Goal: Information Seeking & Learning: Learn about a topic

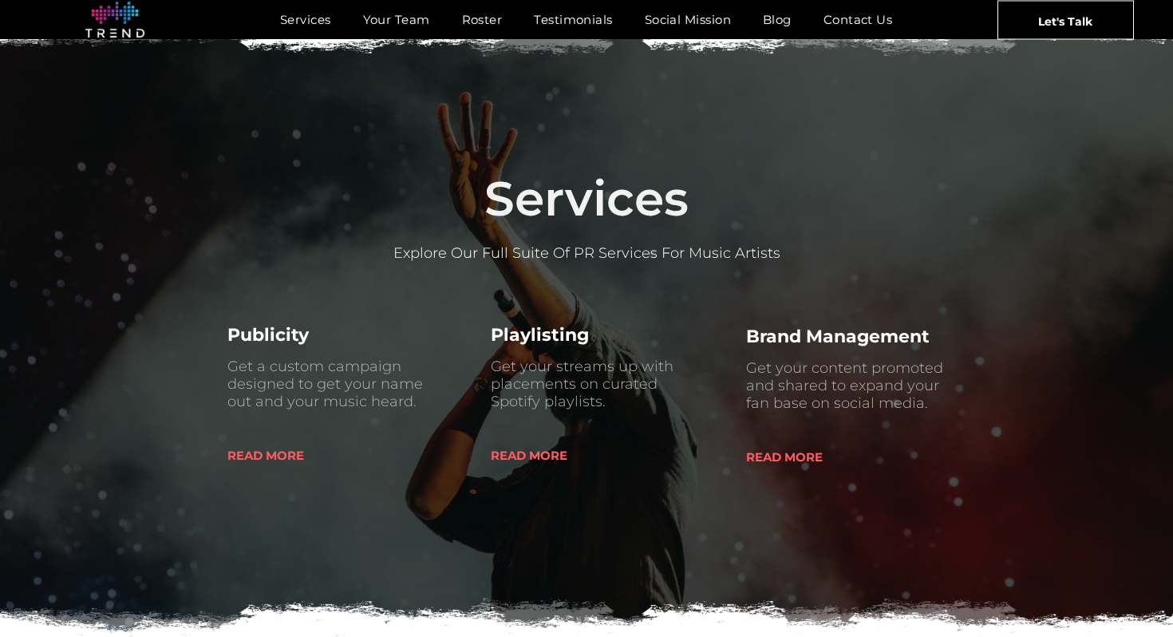
scroll to position [573, 0]
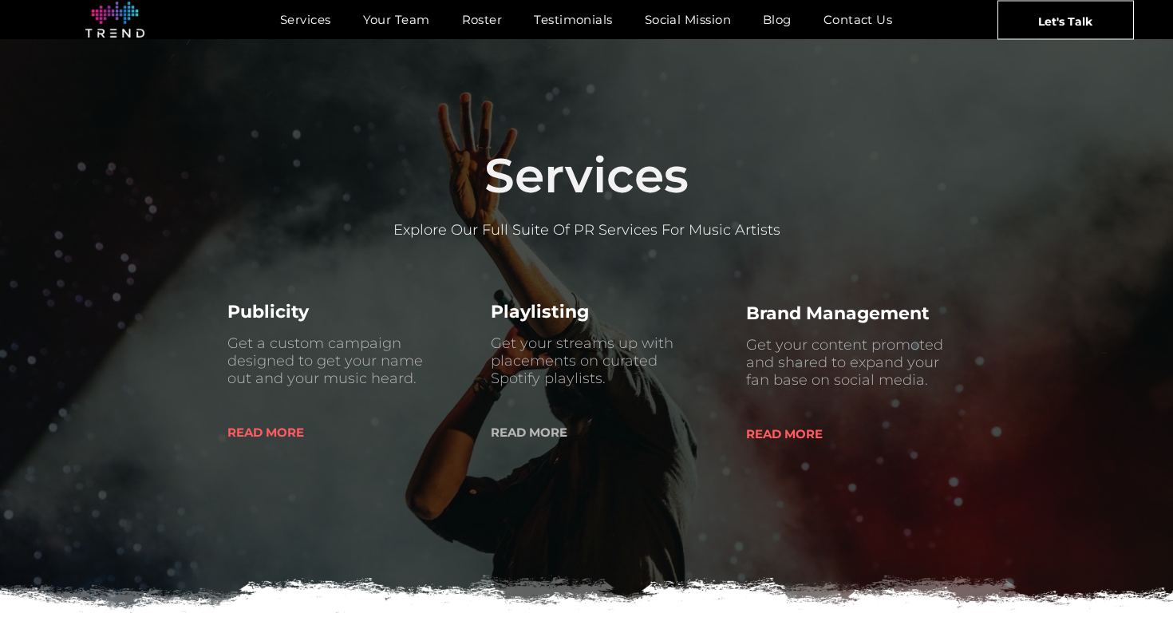
click at [524, 431] on span "READ MORE" at bounding box center [529, 432] width 77 height 41
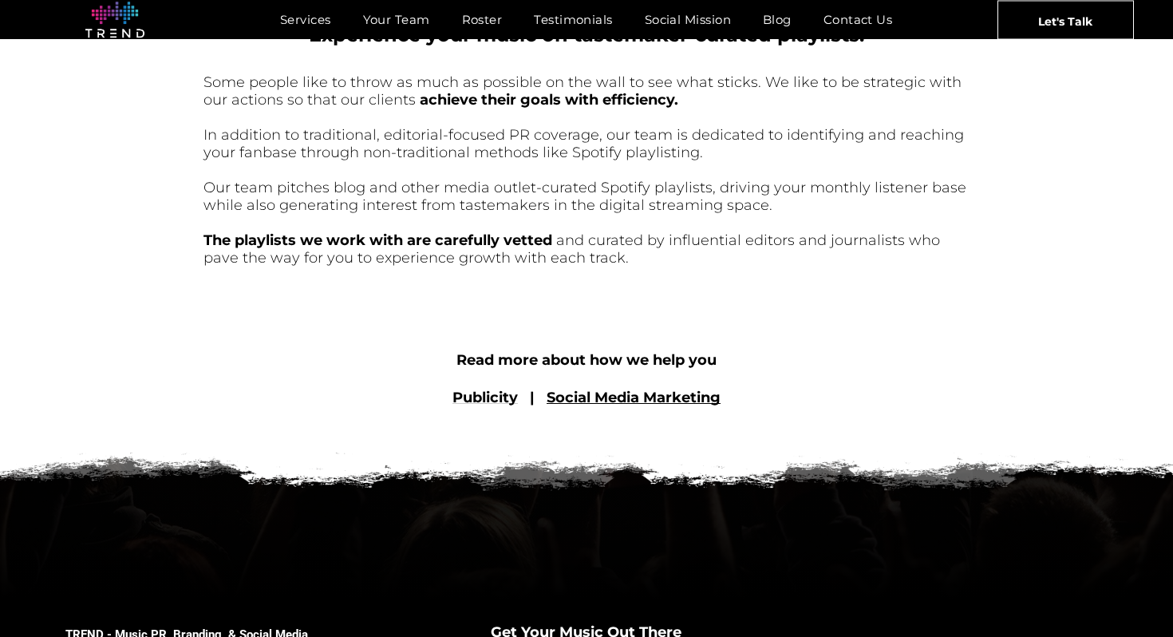
scroll to position [796, 0]
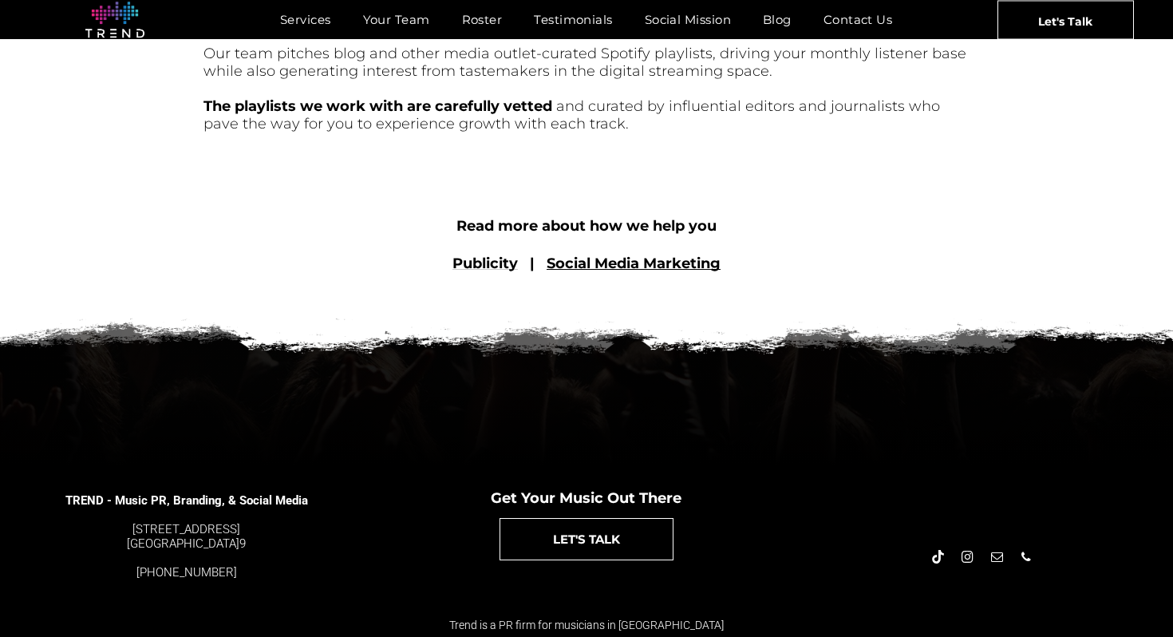
click at [630, 266] on link "Social Media Marketing" at bounding box center [634, 264] width 174 height 18
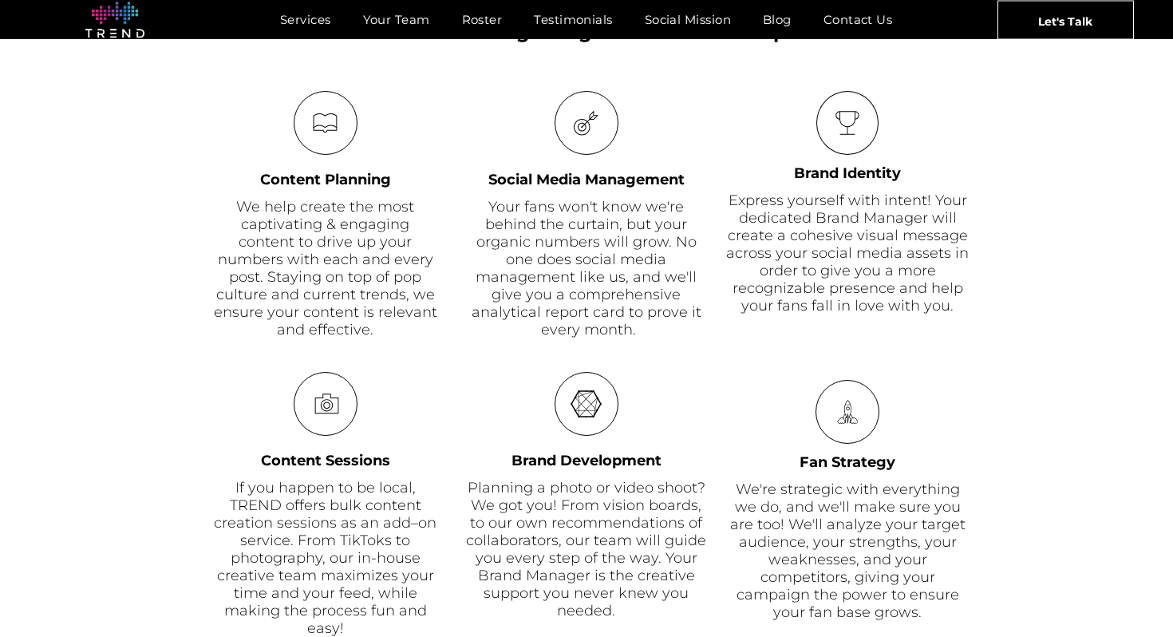
scroll to position [890, 0]
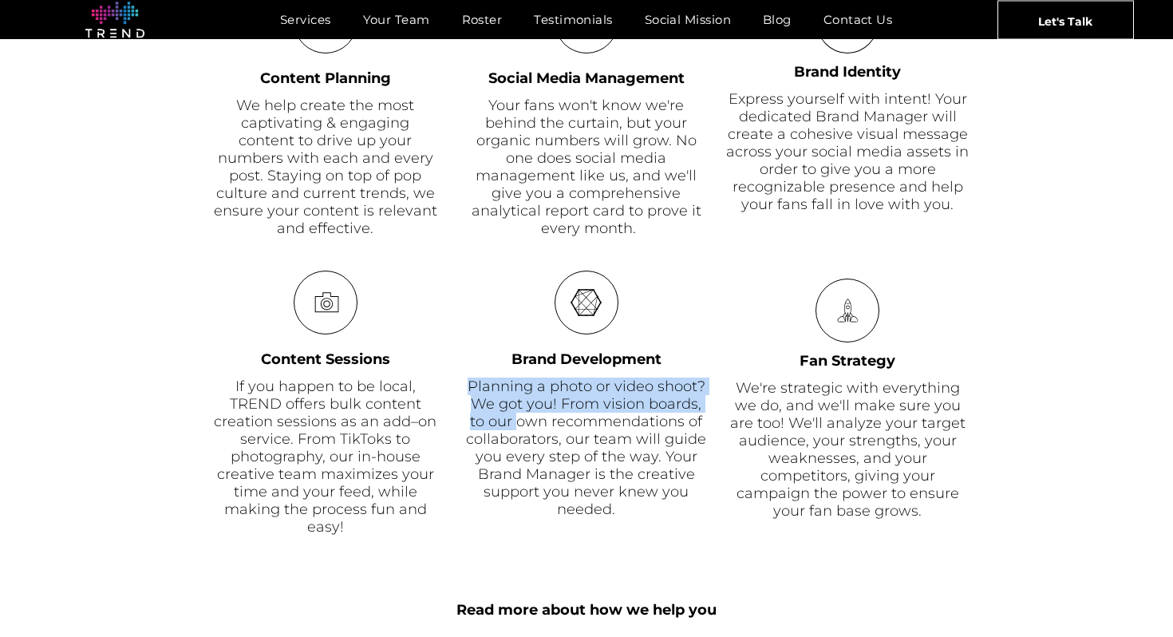
drag, startPoint x: 465, startPoint y: 387, endPoint x: 543, endPoint y: 452, distance: 102.0
click at [543, 452] on div "Planning a photo or video shoot? We got you! From vision boards, to our own rec…" at bounding box center [586, 447] width 244 height 140
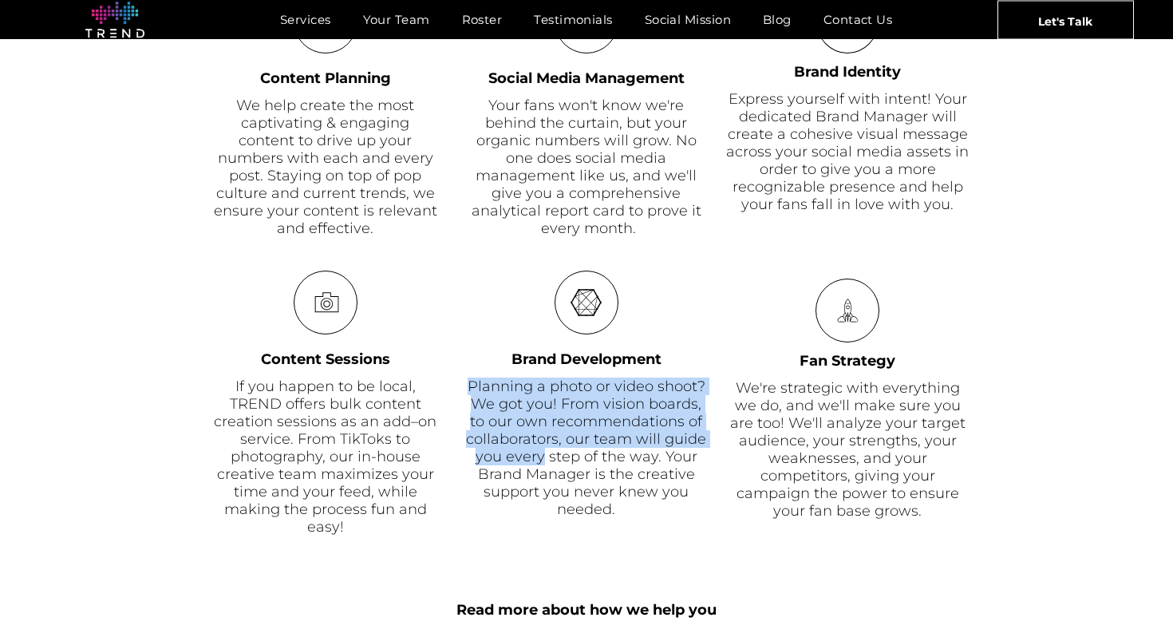
click at [543, 452] on font "Planning a photo or video shoot? We got you! From vision boards, to our own rec…" at bounding box center [586, 447] width 240 height 140
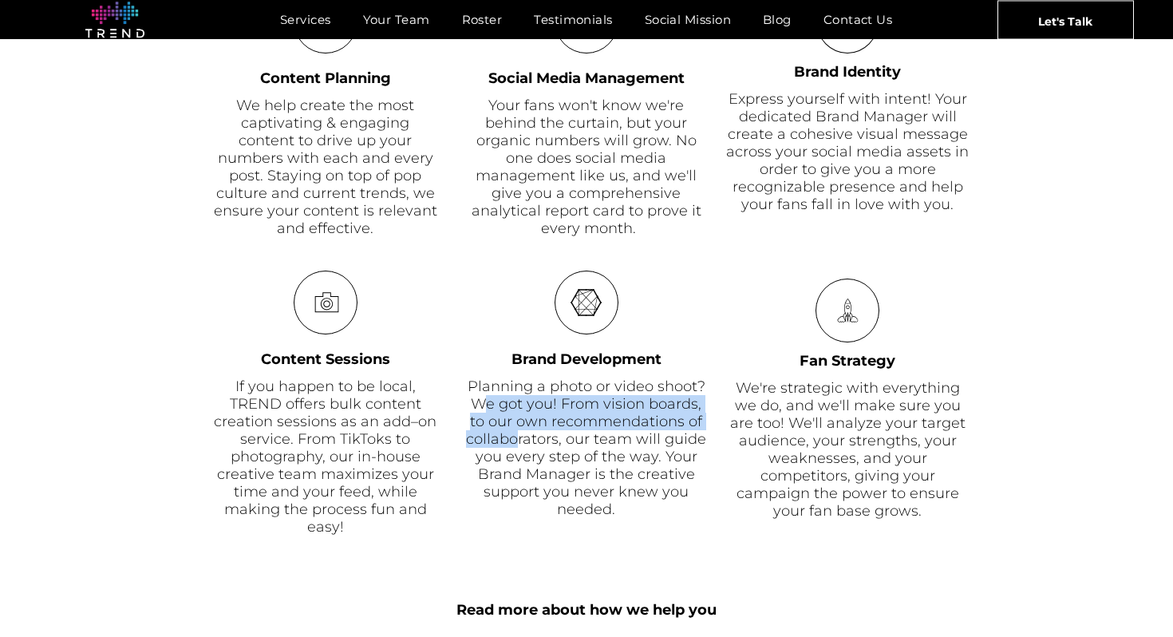
drag, startPoint x: 482, startPoint y: 399, endPoint x: 525, endPoint y: 445, distance: 63.2
click at [525, 444] on font "Planning a photo or video shoot? We got you! From vision boards, to our own rec…" at bounding box center [586, 447] width 240 height 140
click at [525, 445] on font "Planning a photo or video shoot? We got you! From vision boards, to our own rec…" at bounding box center [586, 447] width 240 height 140
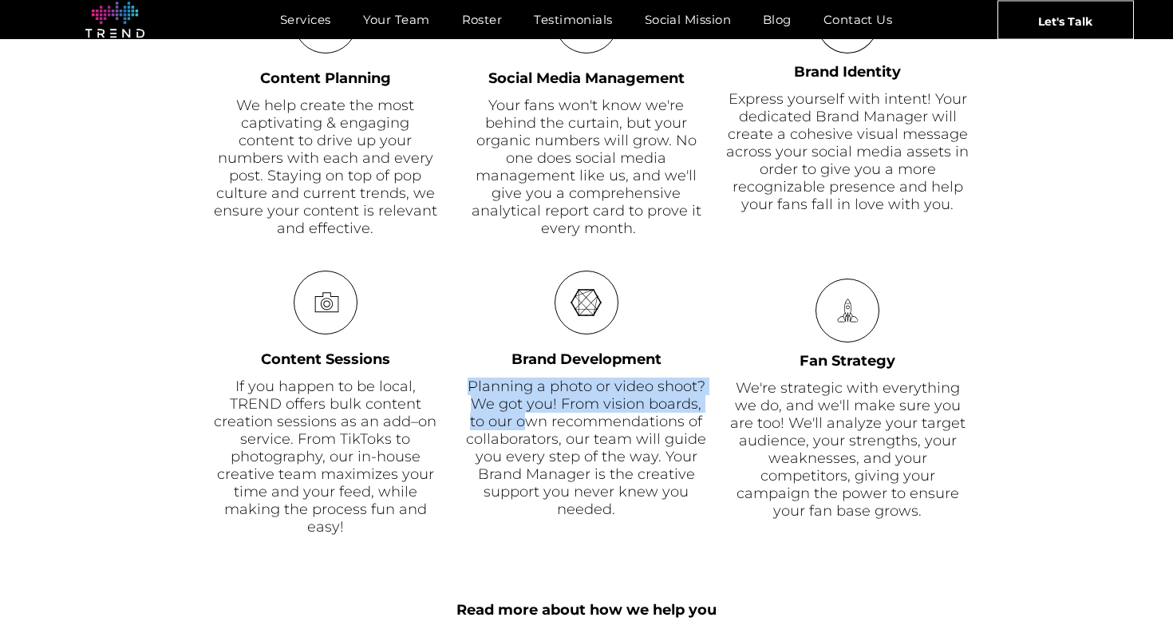
drag, startPoint x: 471, startPoint y: 391, endPoint x: 539, endPoint y: 454, distance: 93.2
click at [539, 454] on font "Planning a photo or video shoot? We got you! From vision boards, to our own rec…" at bounding box center [586, 447] width 240 height 140
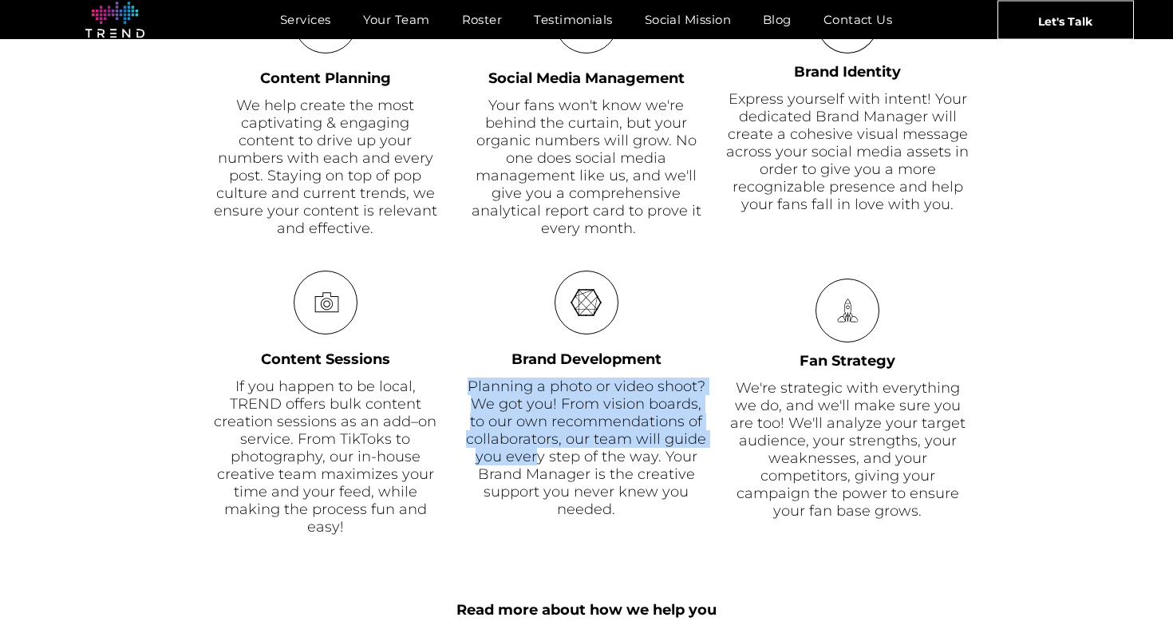
click at [539, 454] on font "Planning a photo or video shoot? We got you! From vision boards, to our own rec…" at bounding box center [586, 447] width 240 height 140
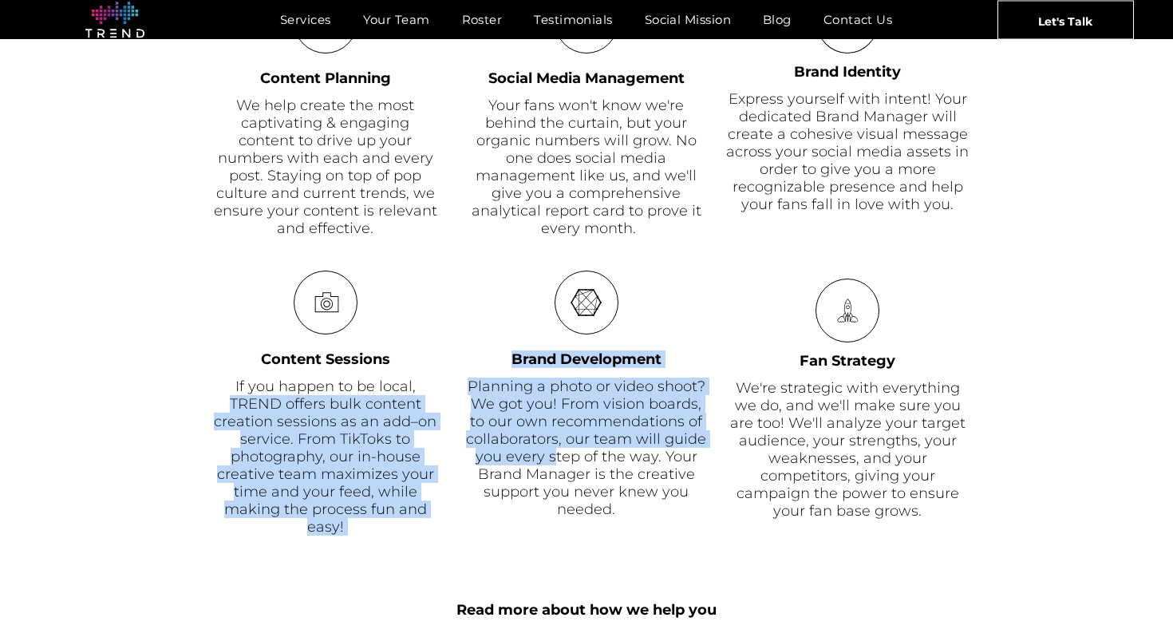
drag, startPoint x: 458, startPoint y: 379, endPoint x: 557, endPoint y: 465, distance: 131.2
click at [557, 464] on div "camera Content Sessions If you happen to be local, TREND offers bulk content cr…" at bounding box center [586, 404] width 766 height 267
click at [557, 465] on font "Planning a photo or video shoot? We got you! From vision boards, to our own rec…" at bounding box center [586, 447] width 240 height 140
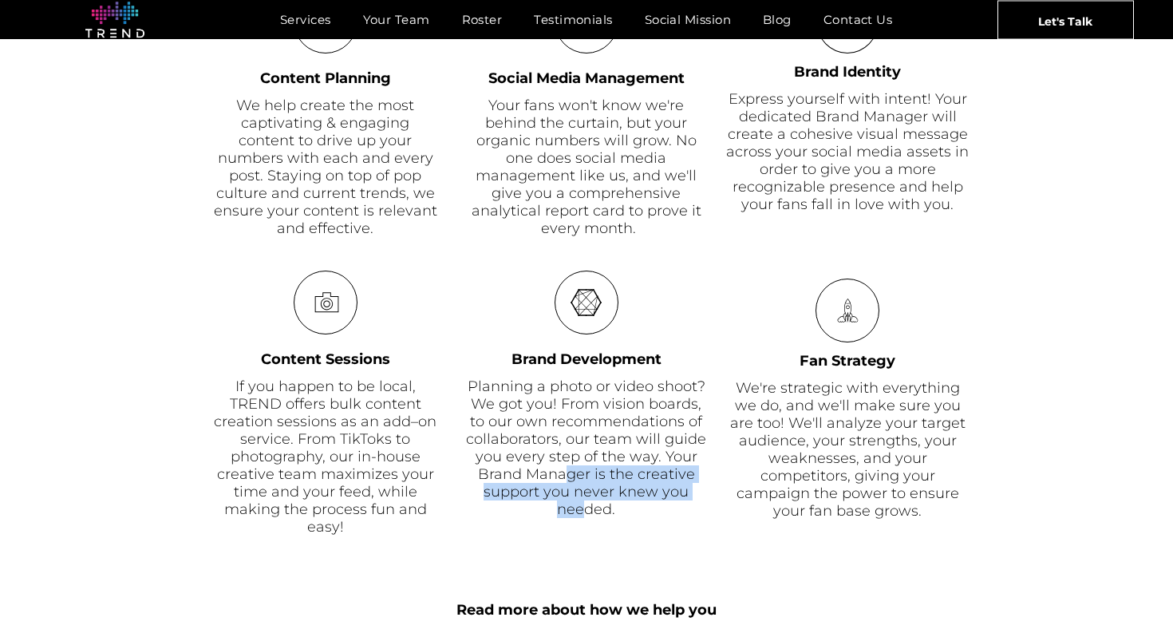
drag, startPoint x: 567, startPoint y: 480, endPoint x: 582, endPoint y: 511, distance: 34.6
click at [582, 511] on font "Planning a photo or video shoot? We got you! From vision boards, to our own rec…" at bounding box center [586, 447] width 240 height 140
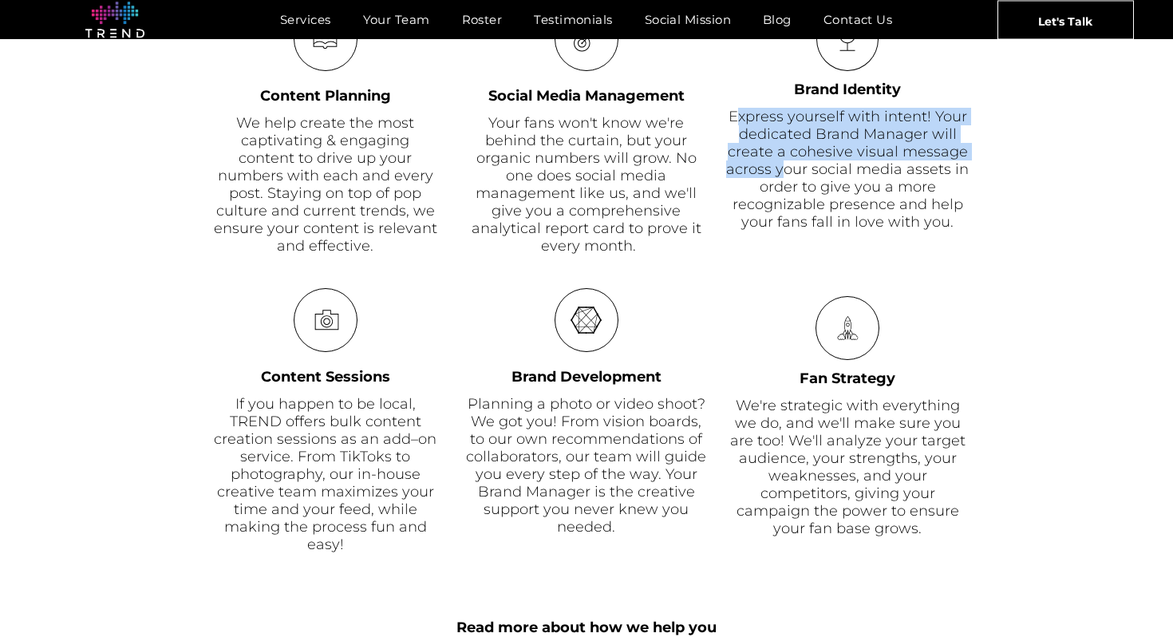
drag, startPoint x: 737, startPoint y: 124, endPoint x: 786, endPoint y: 180, distance: 74.1
click at [786, 180] on span "Express yourself with intent! Your dedicated Brand Manager will create a cohesi…" at bounding box center [847, 169] width 243 height 123
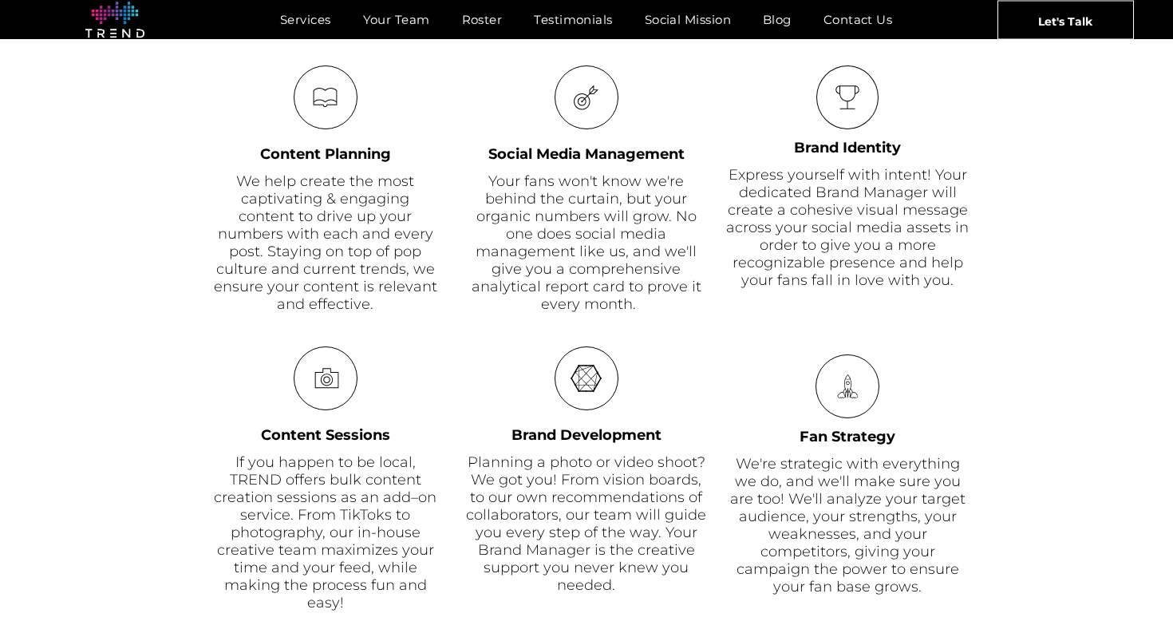
scroll to position [812, 0]
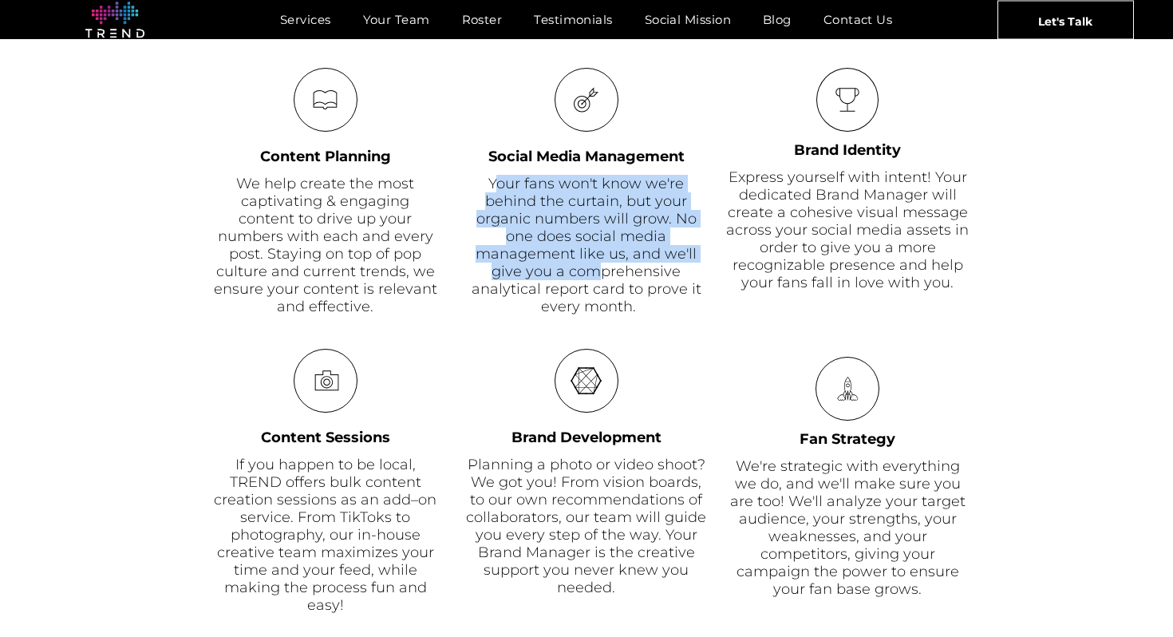
drag, startPoint x: 496, startPoint y: 187, endPoint x: 610, endPoint y: 282, distance: 148.4
click at [610, 280] on font "Your fans won't know we're behind the curtain, but your organic numbers will gr…" at bounding box center [587, 245] width 230 height 140
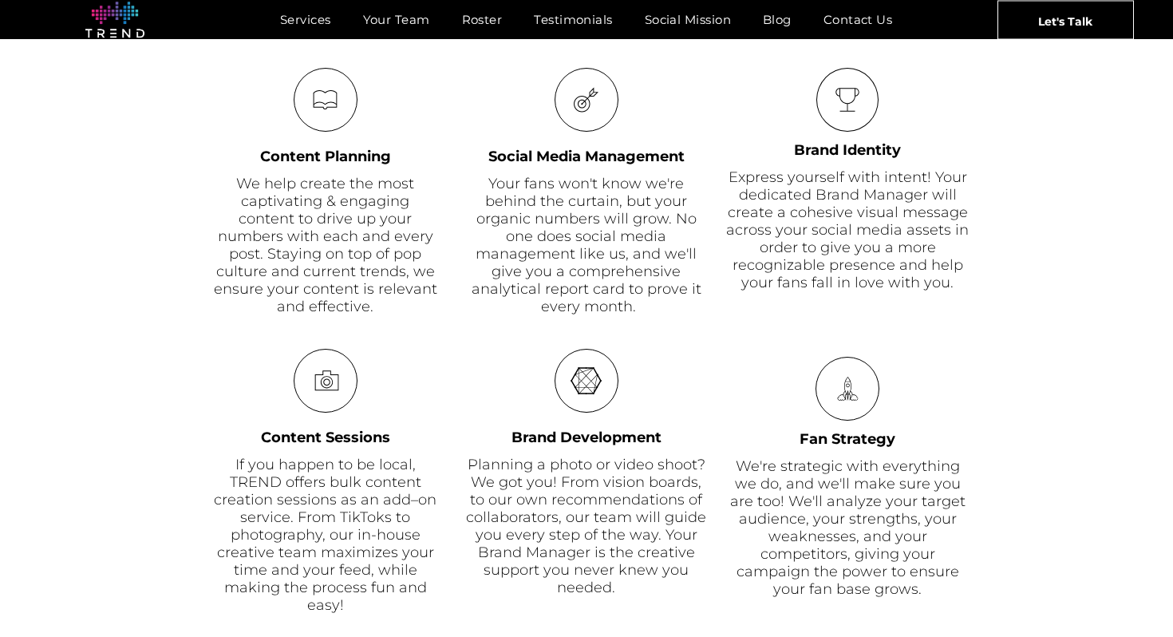
click at [610, 282] on font "Your fans won't know we're behind the curtain, but your organic numbers will gr…" at bounding box center [587, 245] width 230 height 140
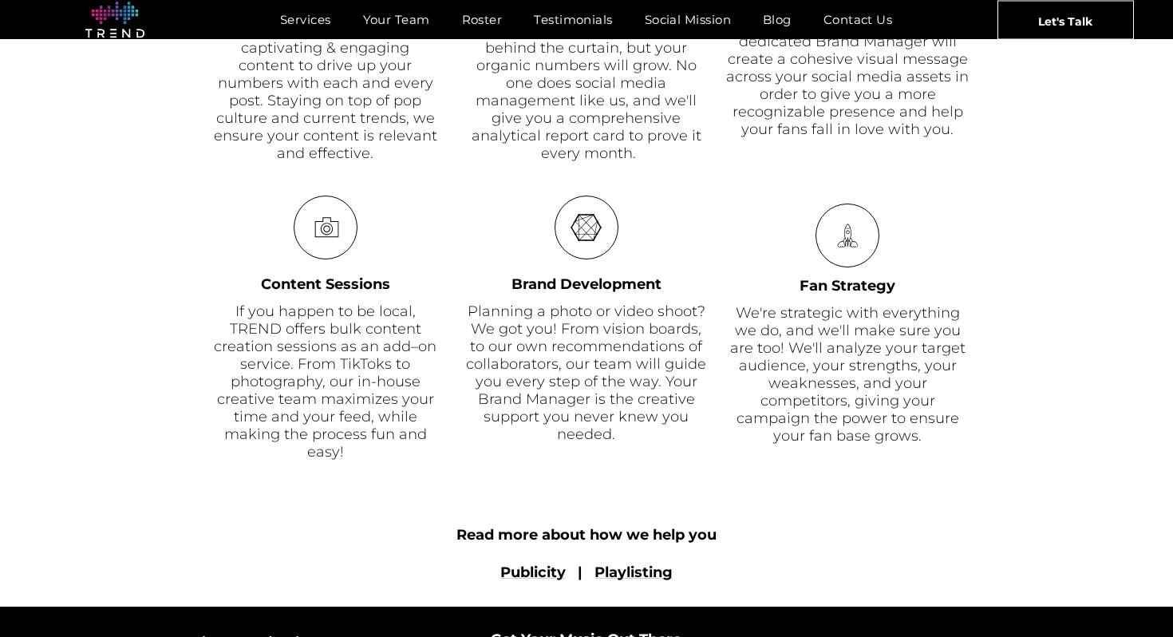
scroll to position [1033, 0]
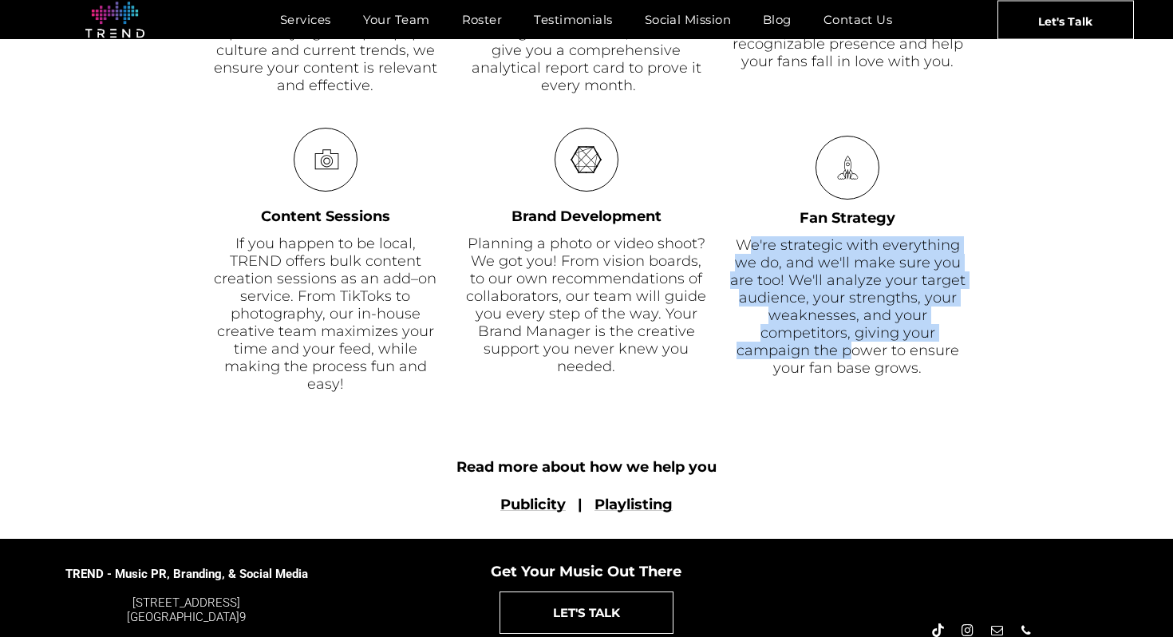
drag, startPoint x: 745, startPoint y: 246, endPoint x: 865, endPoint y: 371, distance: 173.3
click at [865, 371] on span "We're strategic with everything we do, and we'll make sure you are too! We'll a…" at bounding box center [847, 306] width 235 height 140
drag, startPoint x: 731, startPoint y: 240, endPoint x: 839, endPoint y: 344, distance: 150.1
click at [839, 341] on div "We're strategic with everything we do, and we'll make sure you are too! We'll a…" at bounding box center [847, 306] width 244 height 140
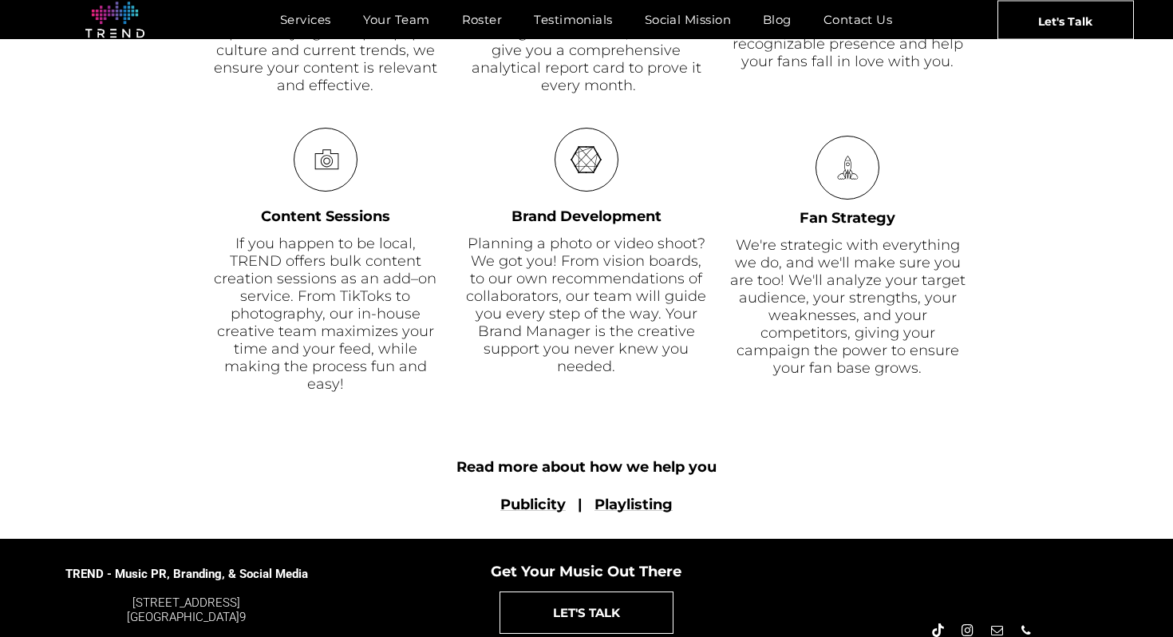
click at [839, 344] on span "We're strategic with everything we do, and we'll make sure you are too! We'll a…" at bounding box center [847, 306] width 235 height 140
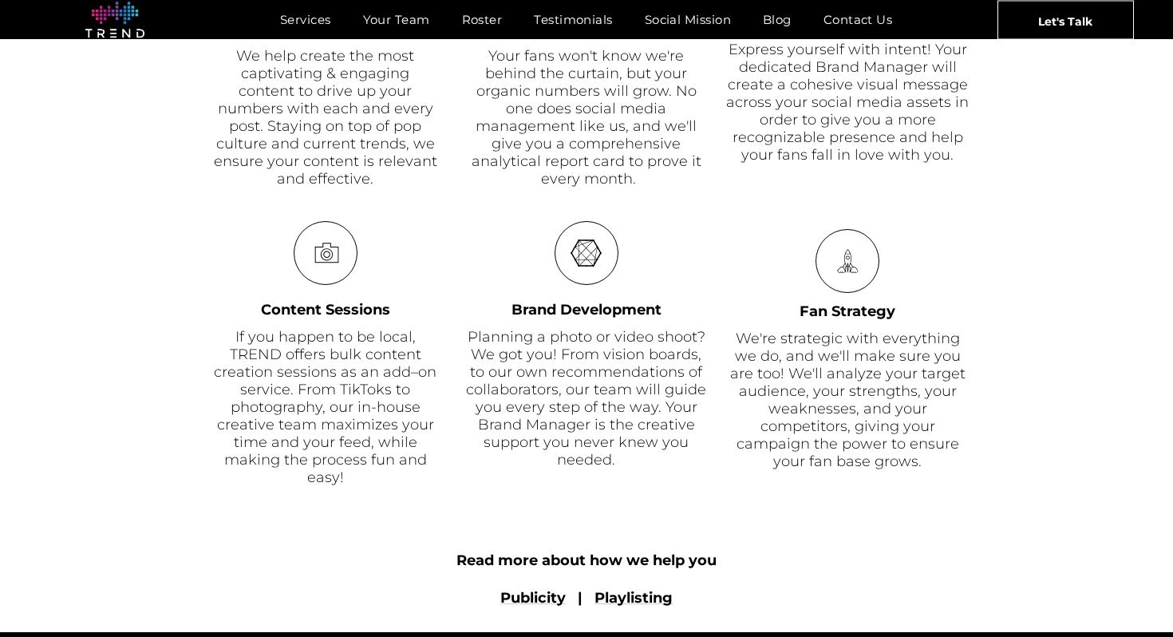
scroll to position [804, 0]
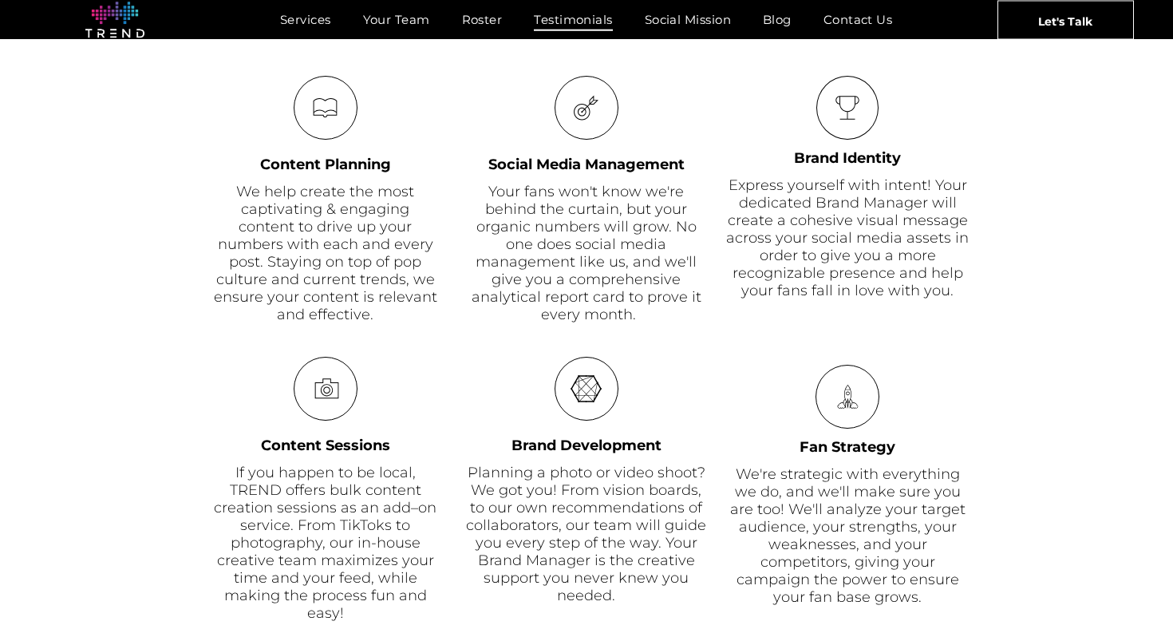
click at [562, 22] on span "Testimonials" at bounding box center [573, 19] width 78 height 23
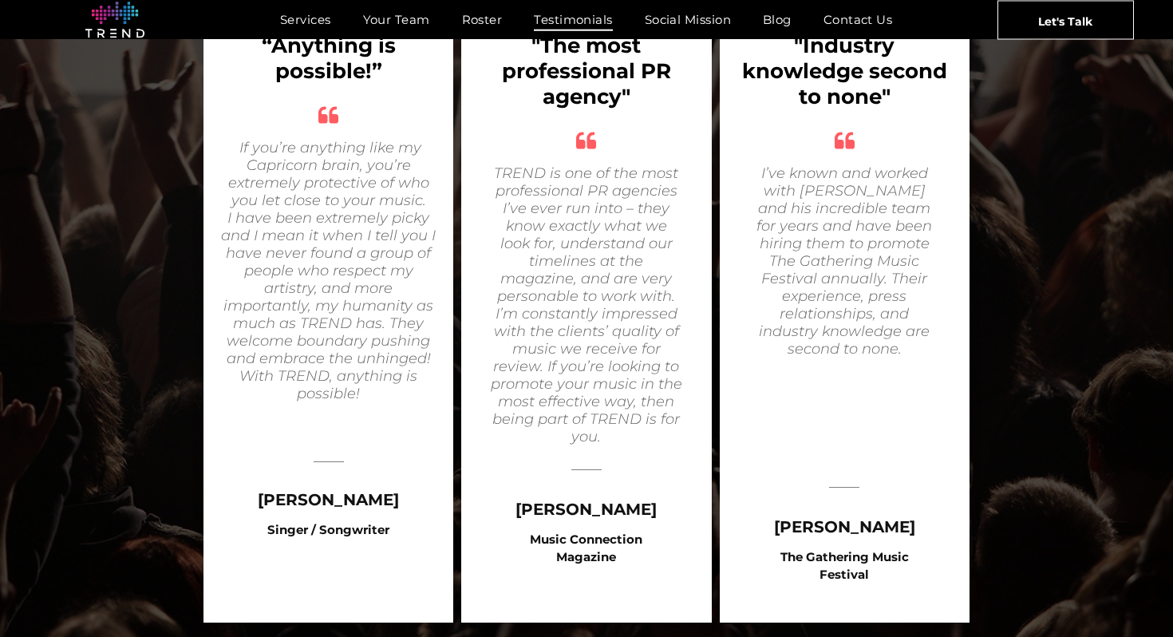
scroll to position [1264, 0]
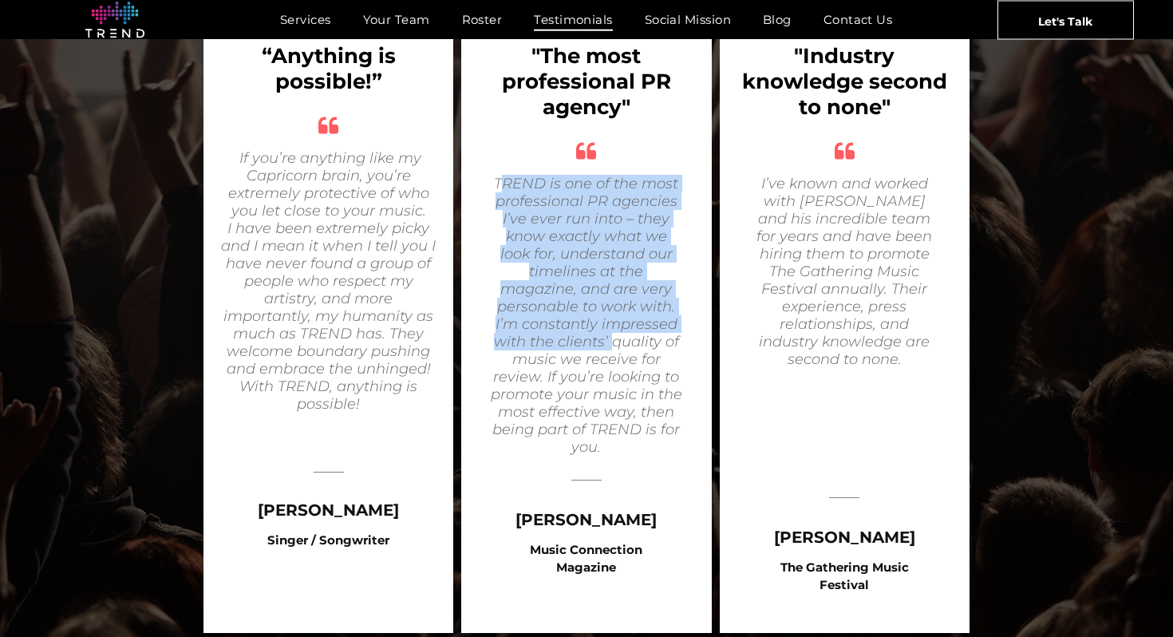
drag, startPoint x: 503, startPoint y: 157, endPoint x: 612, endPoint y: 326, distance: 201.4
click at [612, 326] on icon "TREND is one of the most professional PR agencies I’ve ever run into – they kno…" at bounding box center [587, 315] width 192 height 281
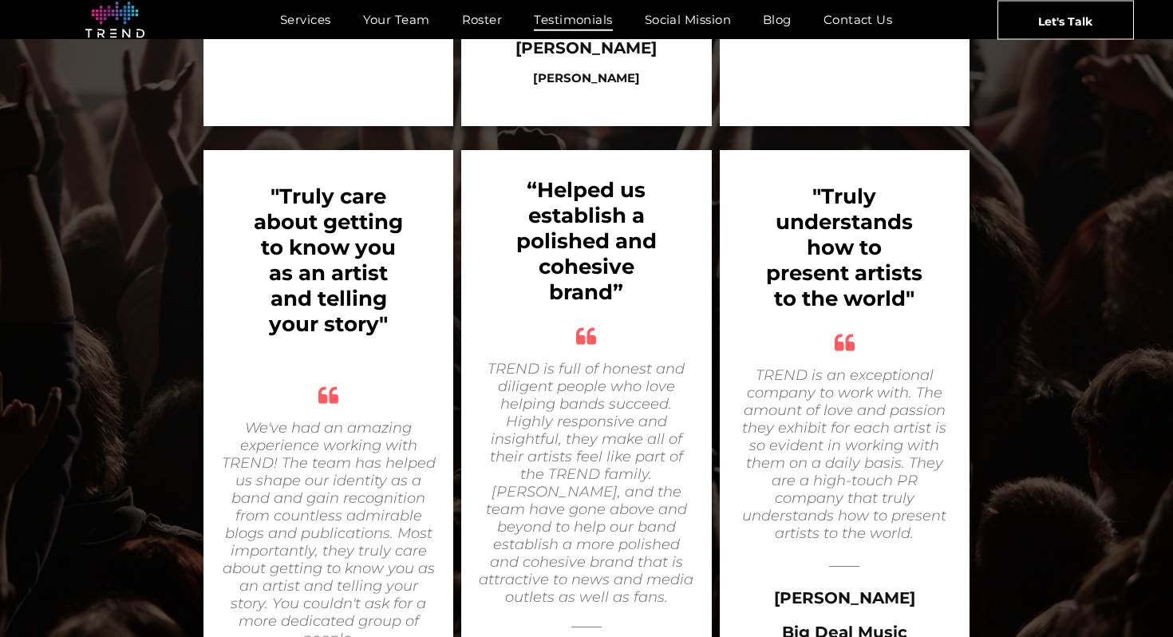
scroll to position [2447, 0]
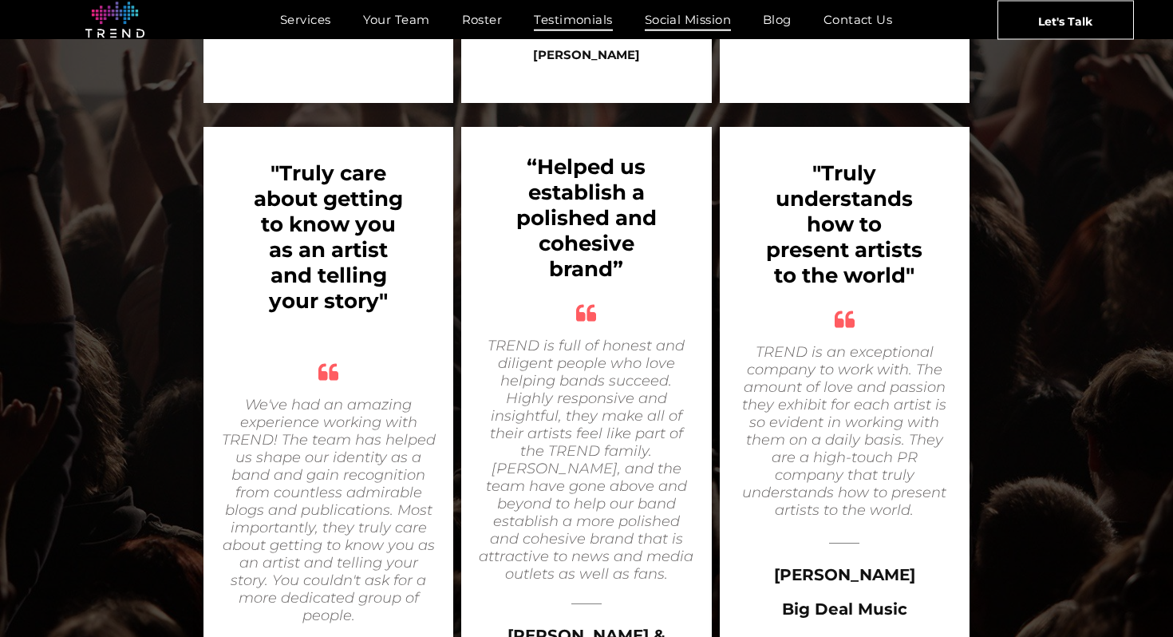
click at [709, 16] on span "Social Mission" at bounding box center [688, 19] width 86 height 23
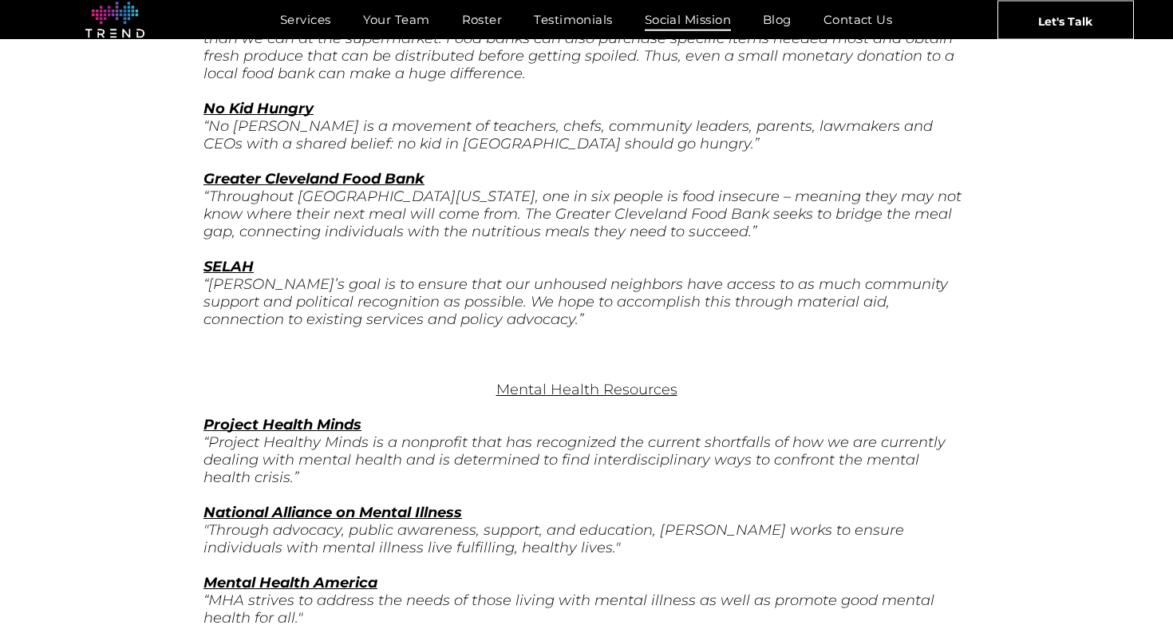
scroll to position [4674, 0]
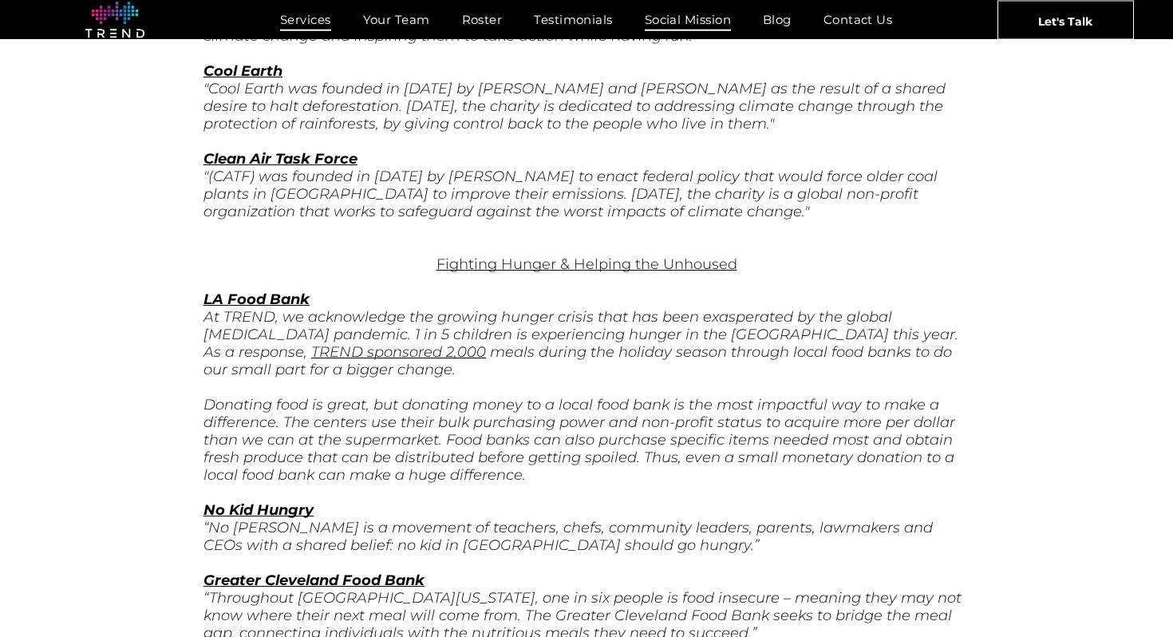
click at [292, 20] on span "Services" at bounding box center [305, 19] width 51 height 23
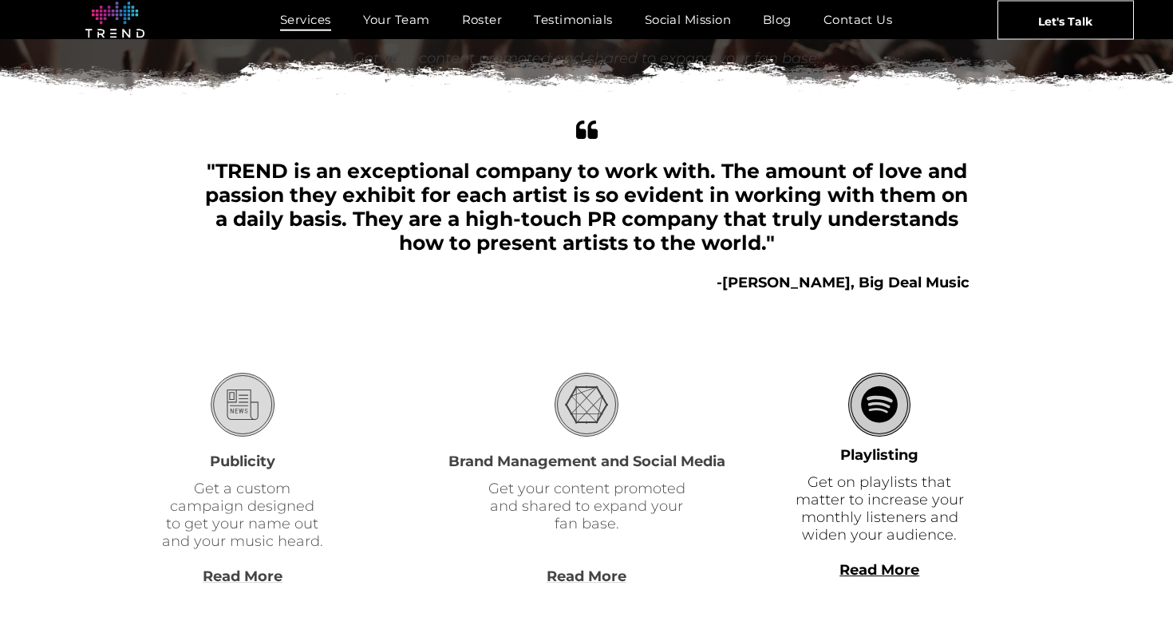
scroll to position [440, 0]
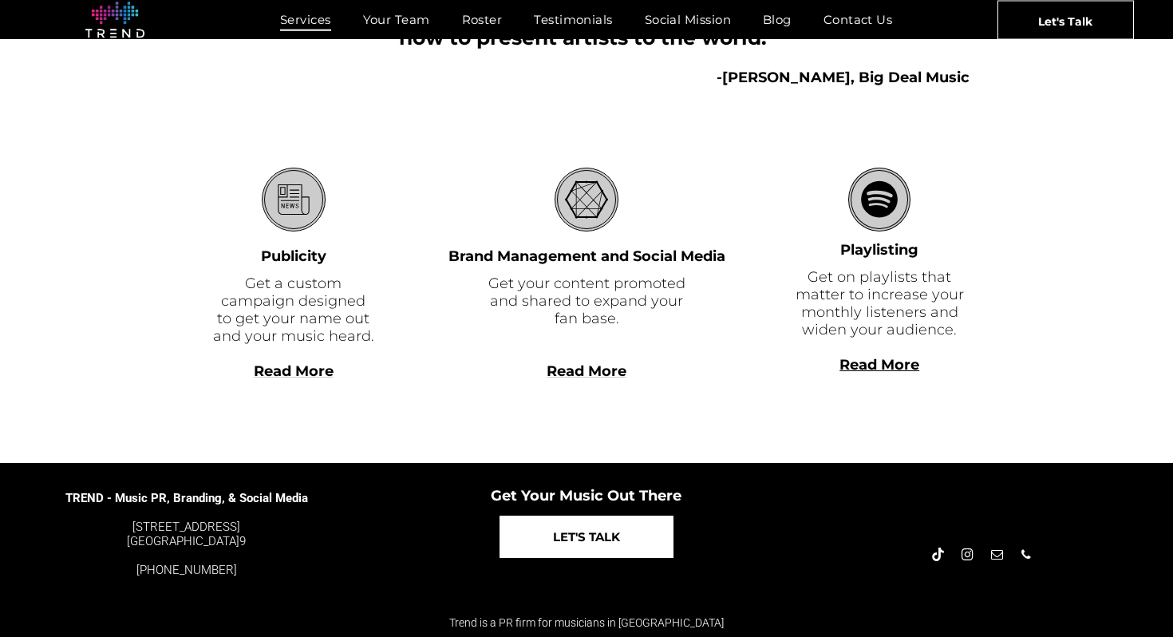
click at [547, 529] on link "LET'S TALK" at bounding box center [587, 536] width 174 height 42
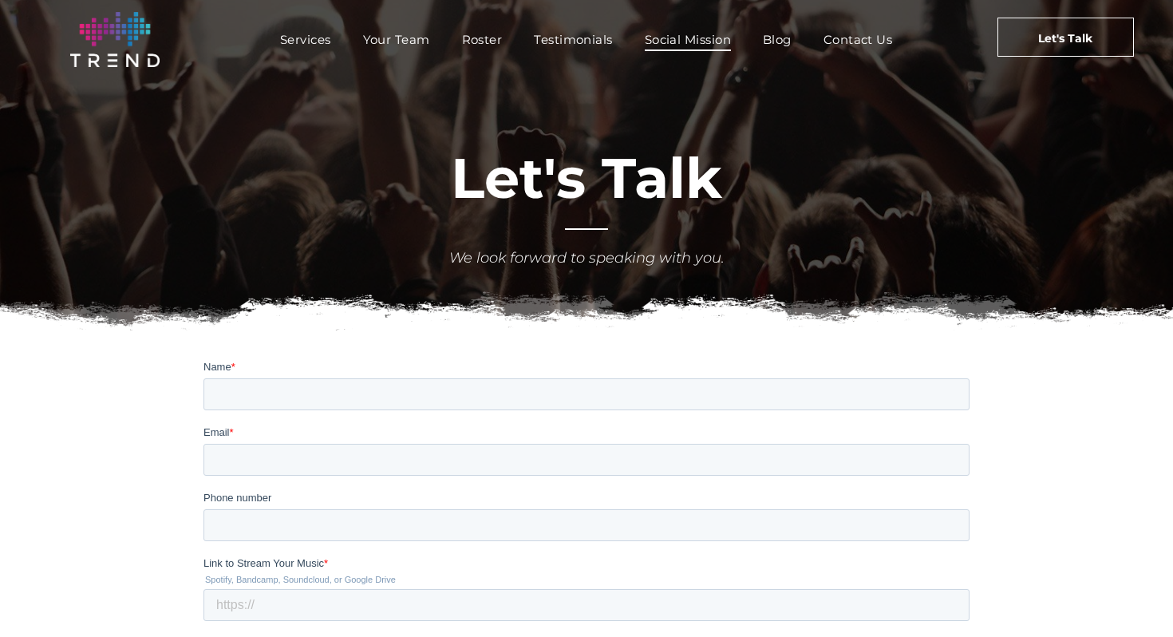
click at [661, 43] on span "Social Mission" at bounding box center [688, 39] width 86 height 23
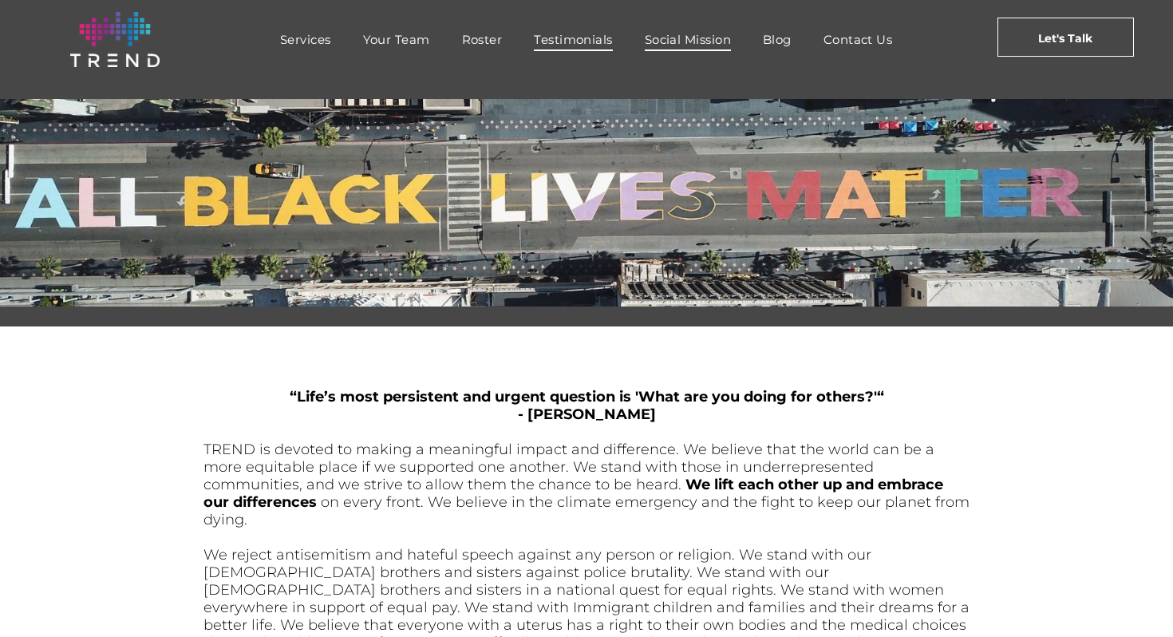
click at [559, 28] on span "Testimonials" at bounding box center [573, 39] width 78 height 23
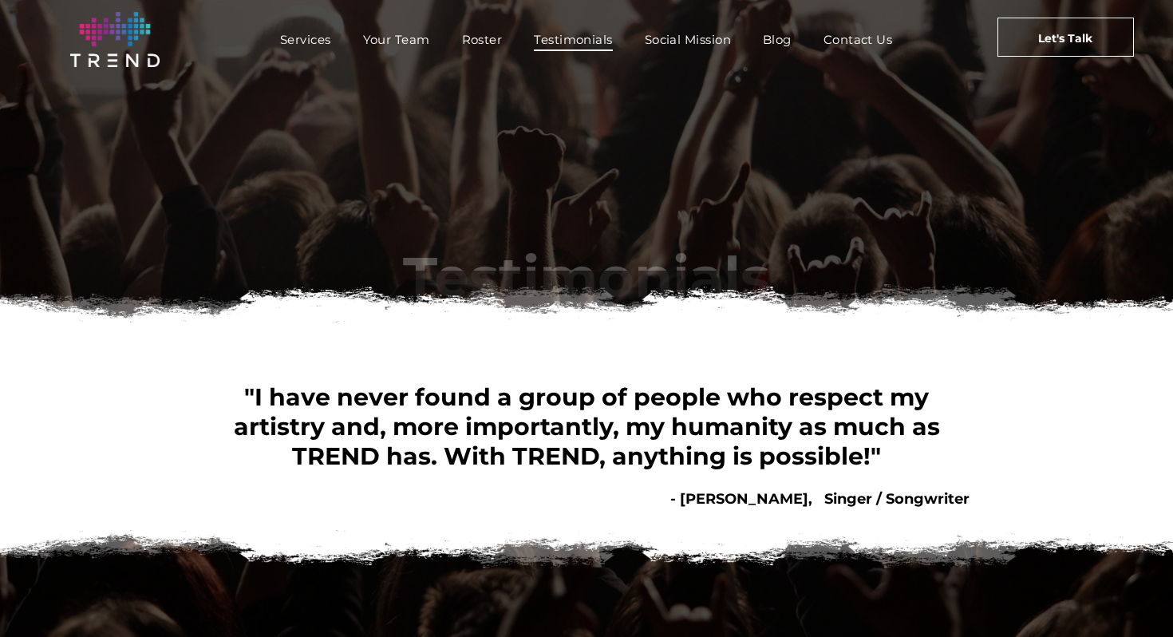
click at [472, 33] on span "Roster" at bounding box center [482, 39] width 41 height 23
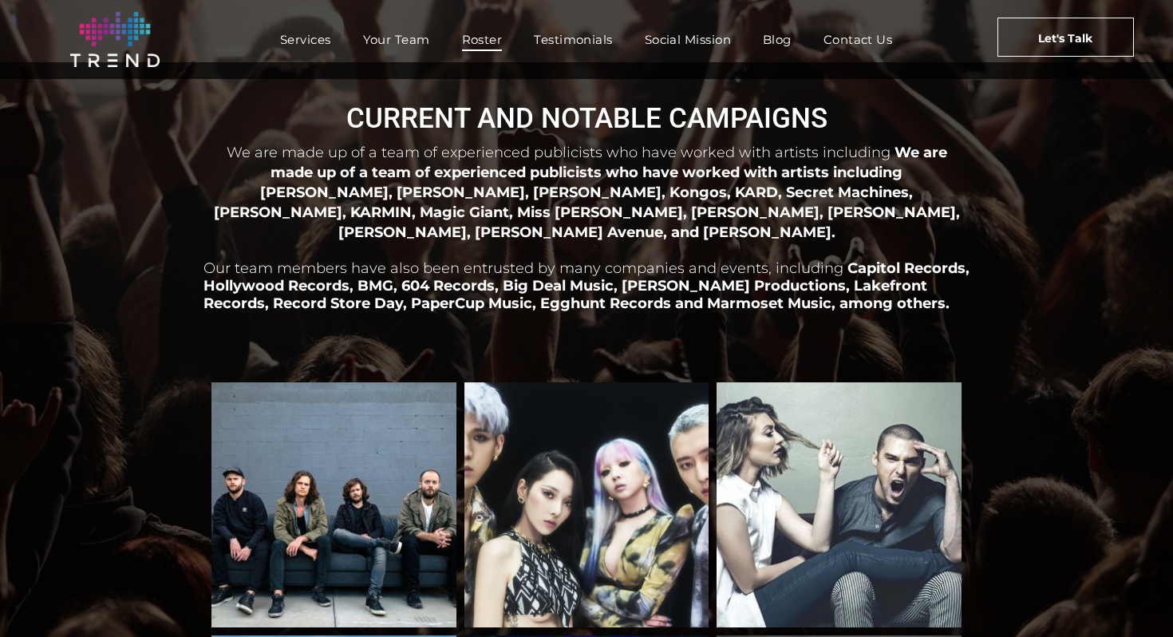
scroll to position [15, 0]
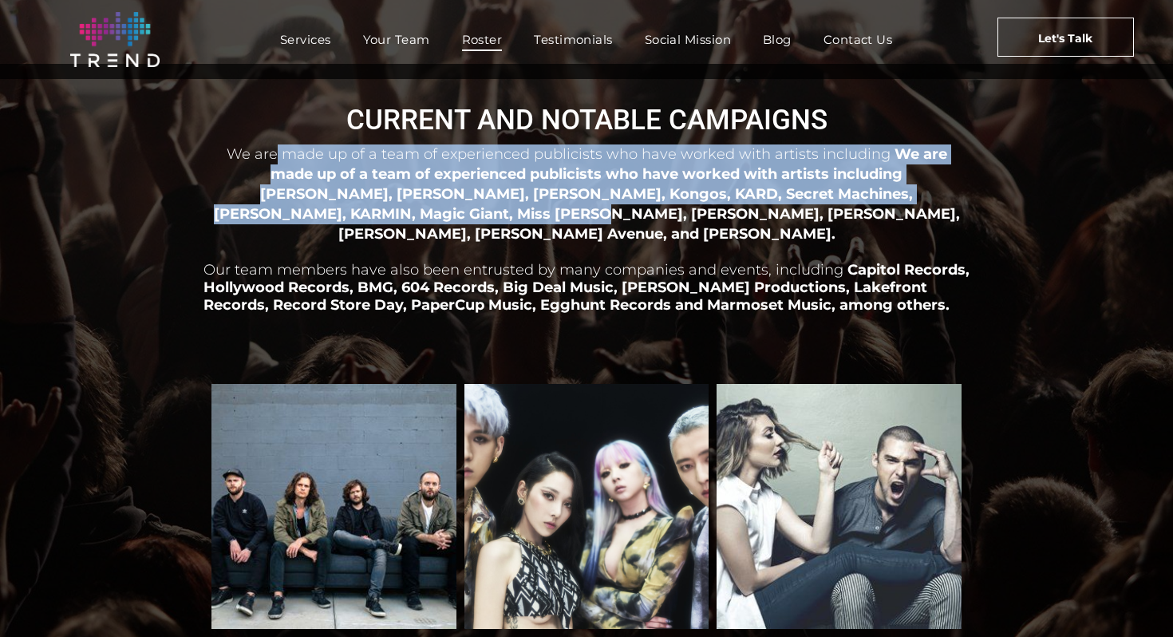
drag, startPoint x: 257, startPoint y: 163, endPoint x: 404, endPoint y: 235, distance: 163.8
click at [401, 232] on div "We are made up of a team of experienced publicists who have worked with artists…" at bounding box center [586, 255] width 766 height 225
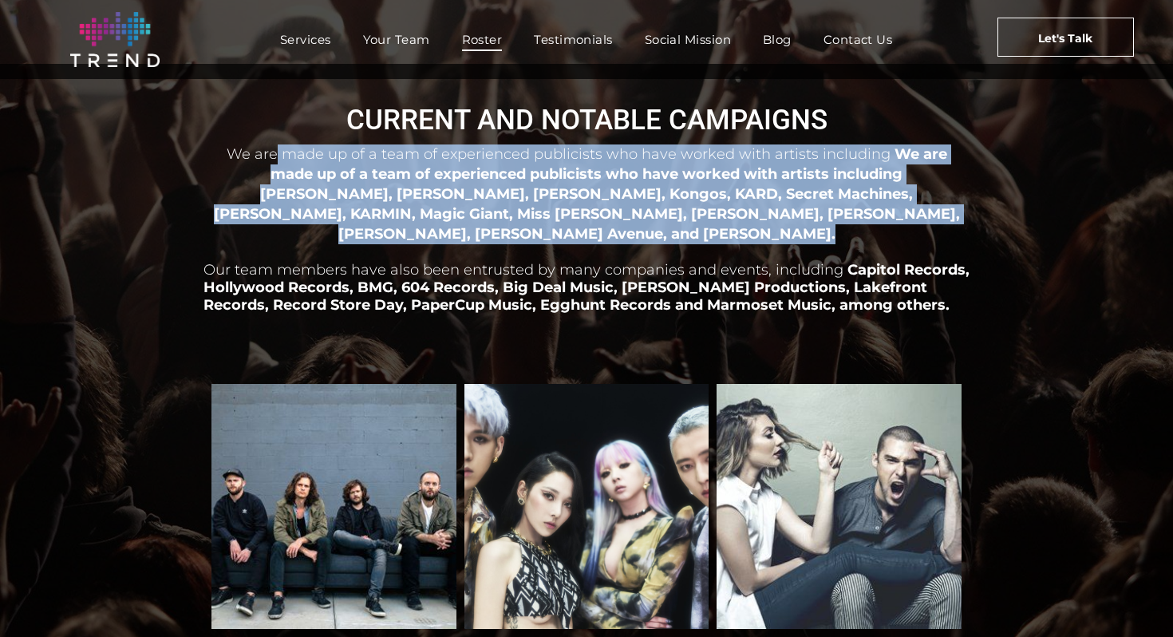
click at [404, 243] on p "Our team members have also been entrusted by many companies and events, includi…" at bounding box center [586, 278] width 766 height 70
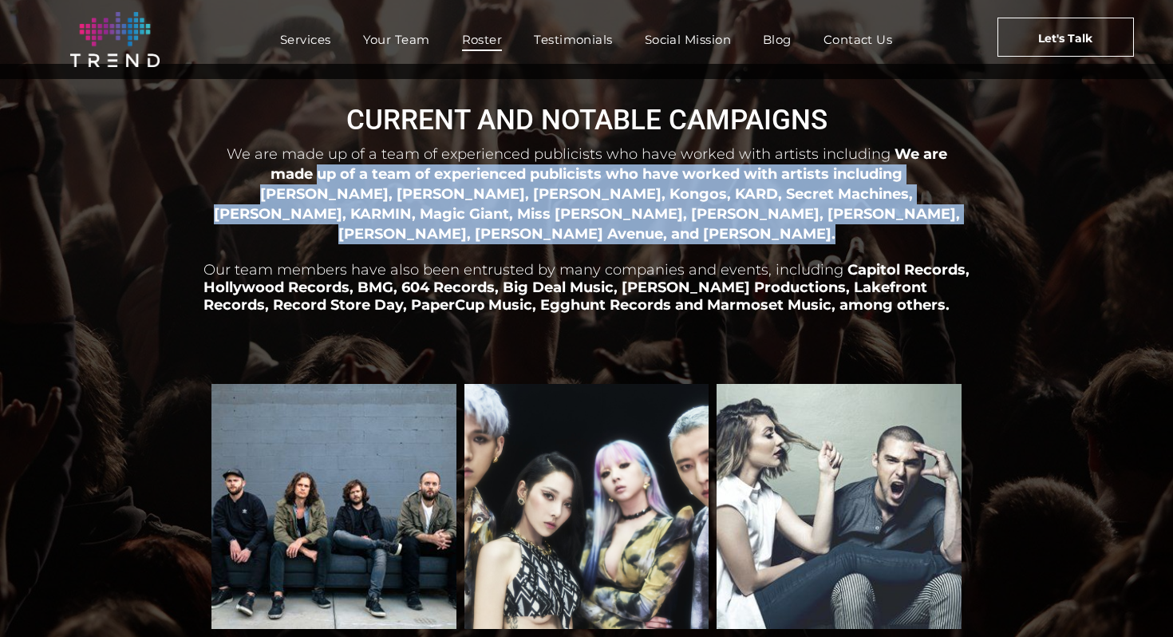
drag, startPoint x: 211, startPoint y: 171, endPoint x: 339, endPoint y: 232, distance: 142.4
click at [339, 232] on div "We are made up of a team of experienced publicists who have worked with artists…" at bounding box center [586, 255] width 766 height 225
click at [339, 243] on p "Our team members have also been entrusted by many companies and events, includi…" at bounding box center [586, 278] width 766 height 70
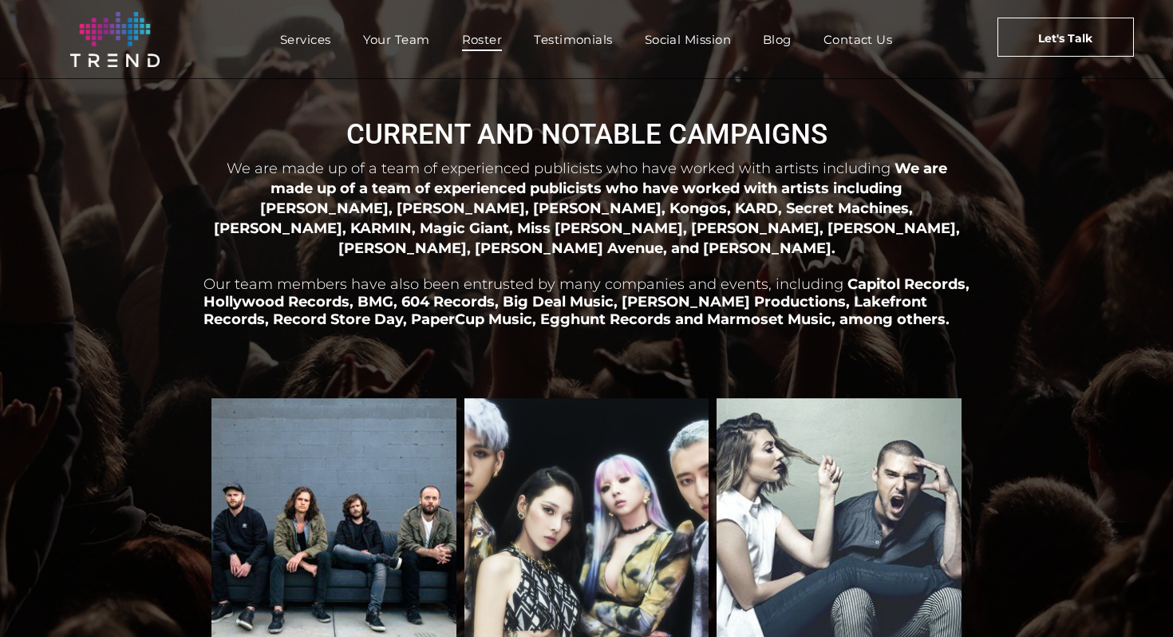
scroll to position [0, 0]
drag, startPoint x: 285, startPoint y: 207, endPoint x: 403, endPoint y: 256, distance: 128.0
click at [399, 251] on div "We are made up of a team of experienced publicists who have worked with artists…" at bounding box center [586, 270] width 766 height 225
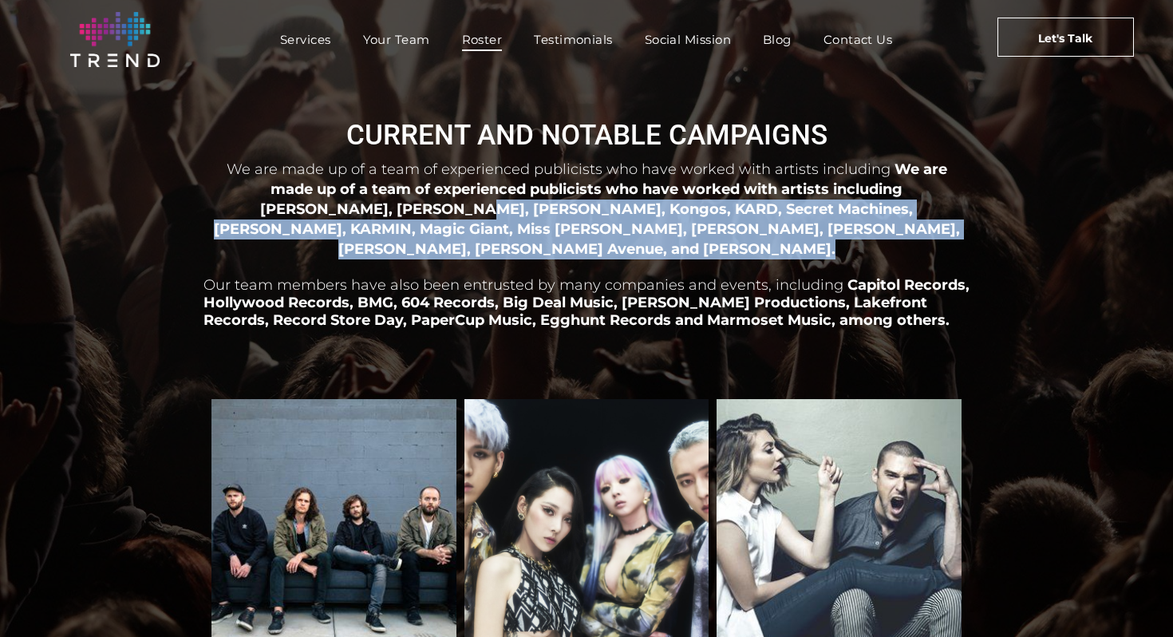
click at [403, 276] on span "Our team members have also been entrusted by many companies and events, includi…" at bounding box center [523, 285] width 640 height 18
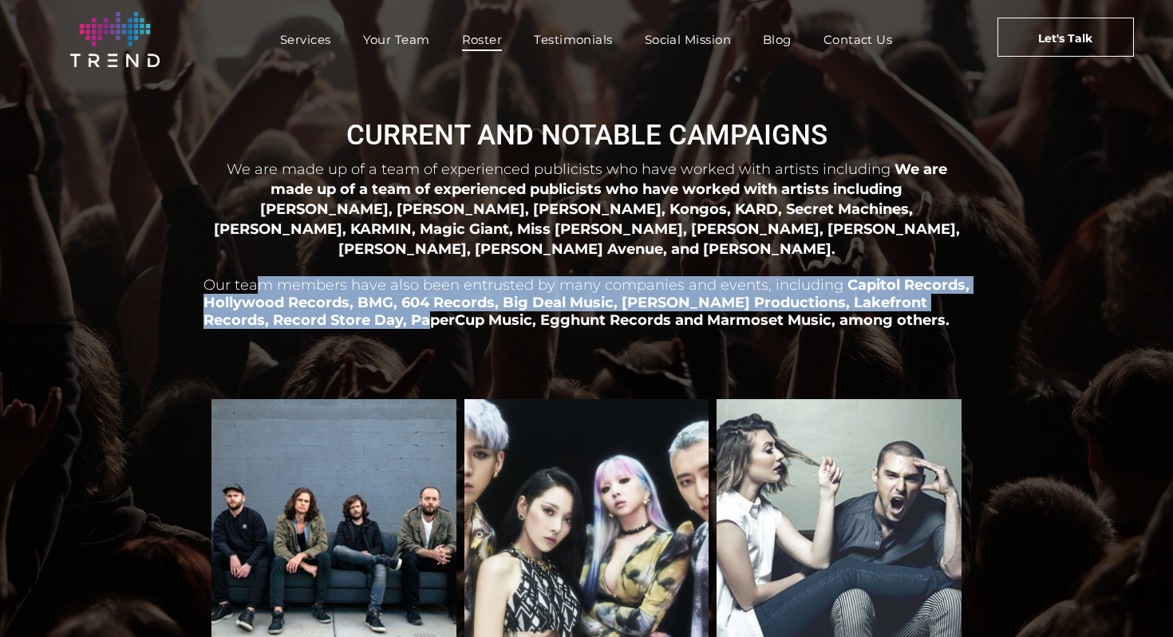
drag, startPoint x: 259, startPoint y: 260, endPoint x: 369, endPoint y: 306, distance: 119.4
click at [369, 306] on p "Our team members have also been entrusted by many companies and events, includi…" at bounding box center [586, 294] width 766 height 70
click at [369, 306] on span "Capitol Records, Hollywood Records, BMG, 604 Records, Big Deal Music, Quincy Jo…" at bounding box center [586, 302] width 766 height 53
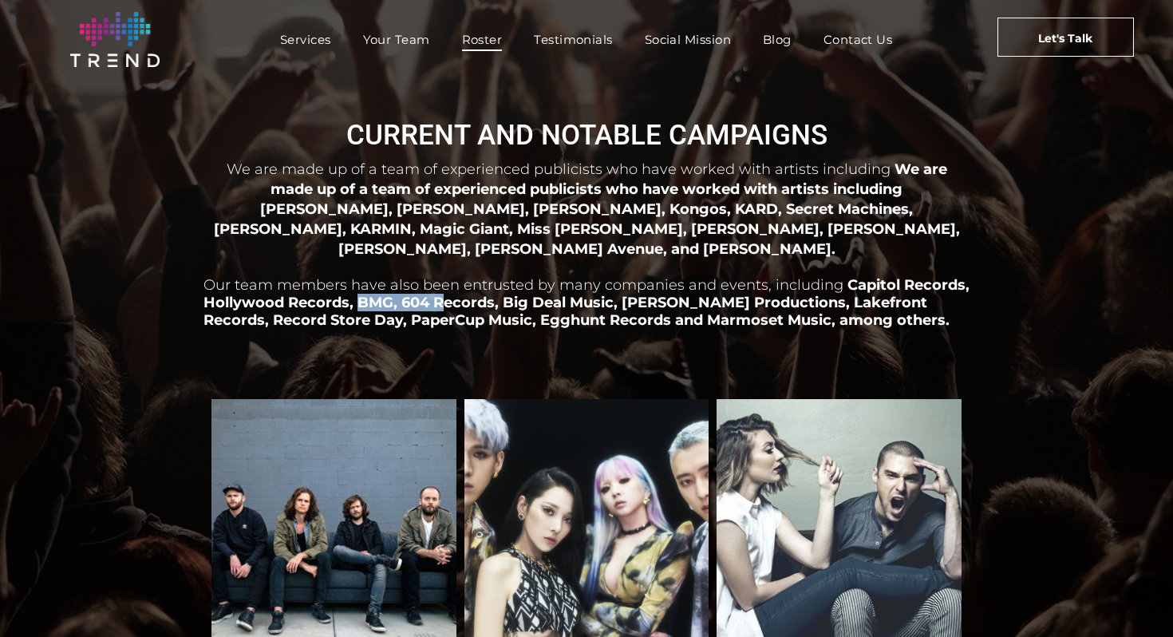
drag, startPoint x: 361, startPoint y: 282, endPoint x: 445, endPoint y: 293, distance: 84.5
click at [444, 292] on span "Capitol Records, Hollywood Records, BMG, 604 Records, Big Deal Music, Quincy Jo…" at bounding box center [586, 302] width 766 height 53
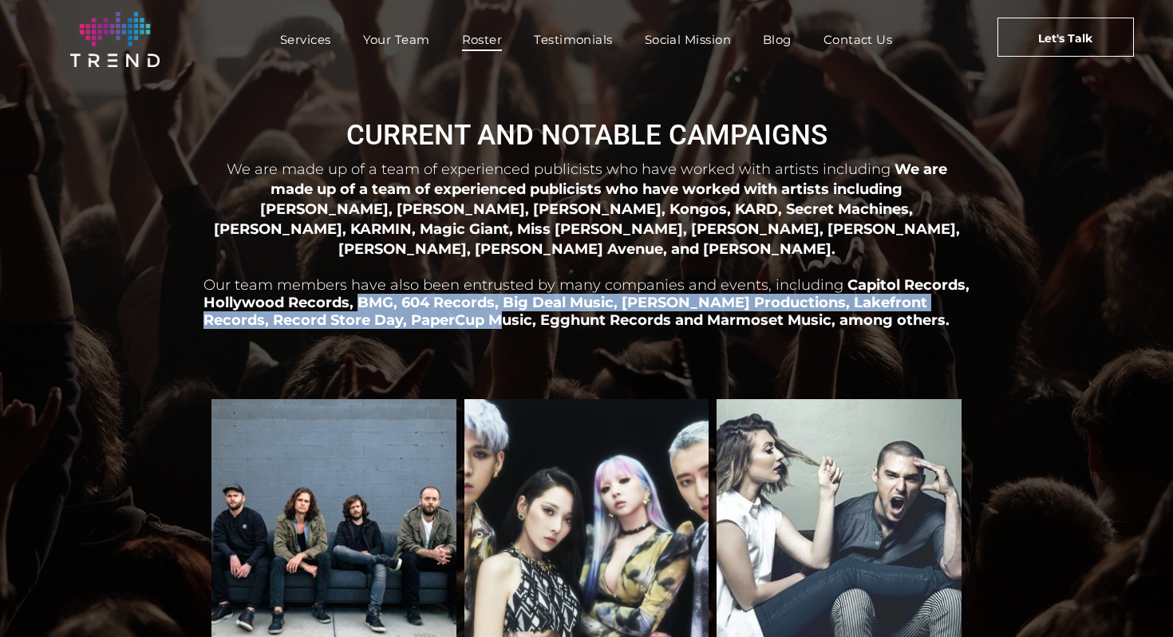
click at [445, 293] on span "Capitol Records, Hollywood Records, BMG, 604 Records, Big Deal Music, Quincy Jo…" at bounding box center [586, 302] width 766 height 53
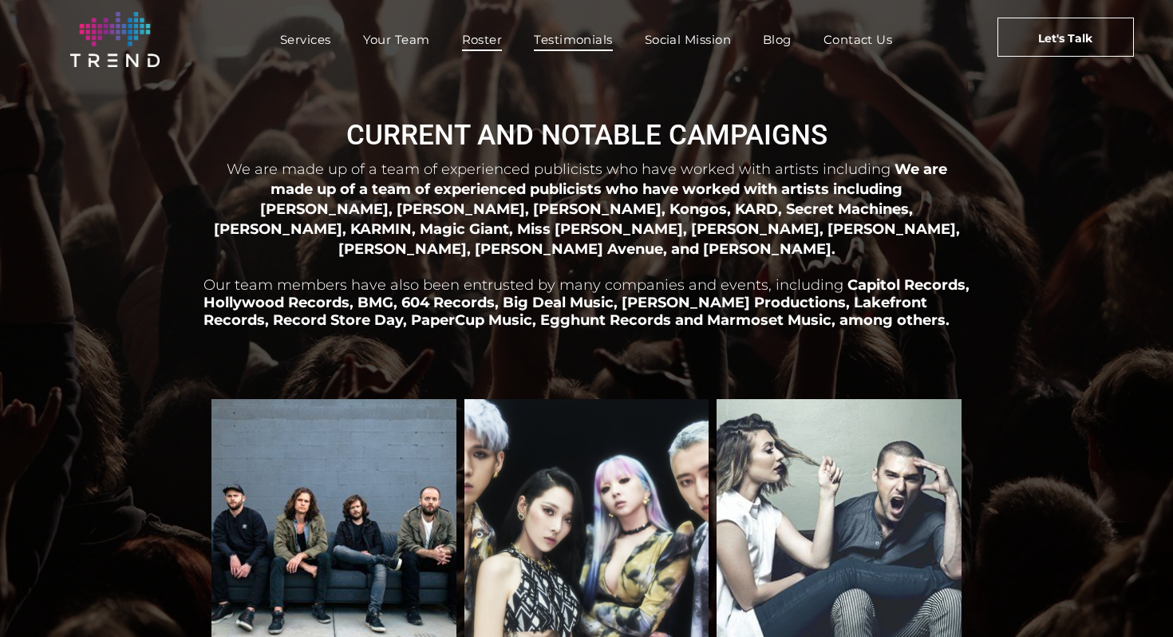
click at [564, 39] on span "Testimonials" at bounding box center [573, 39] width 78 height 23
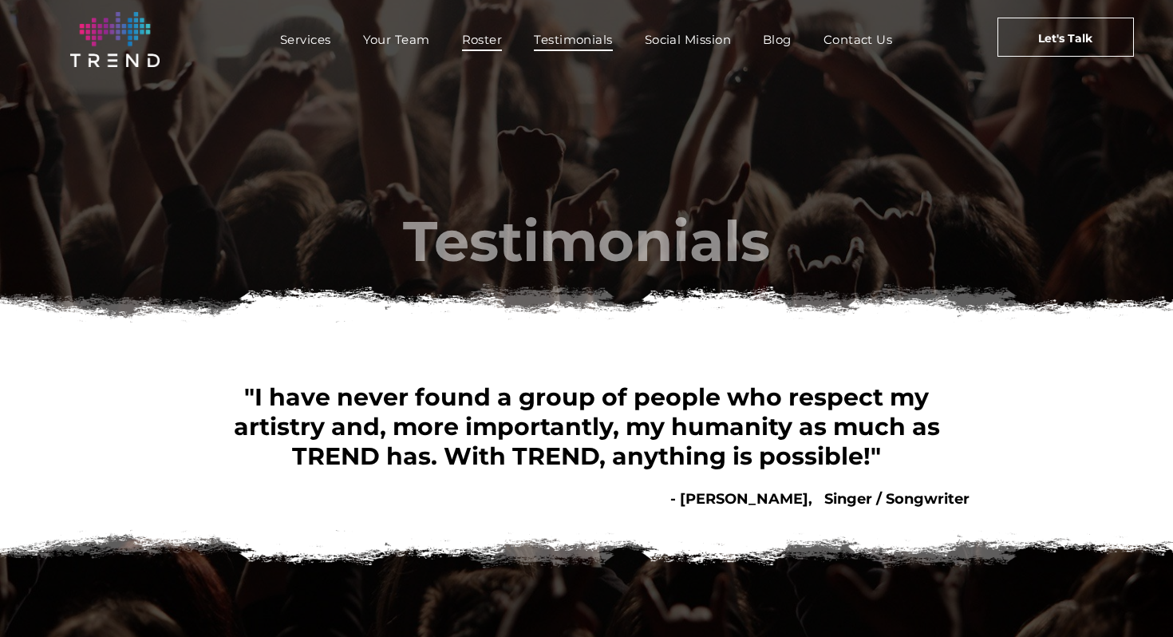
click at [496, 41] on span "Roster" at bounding box center [482, 39] width 41 height 23
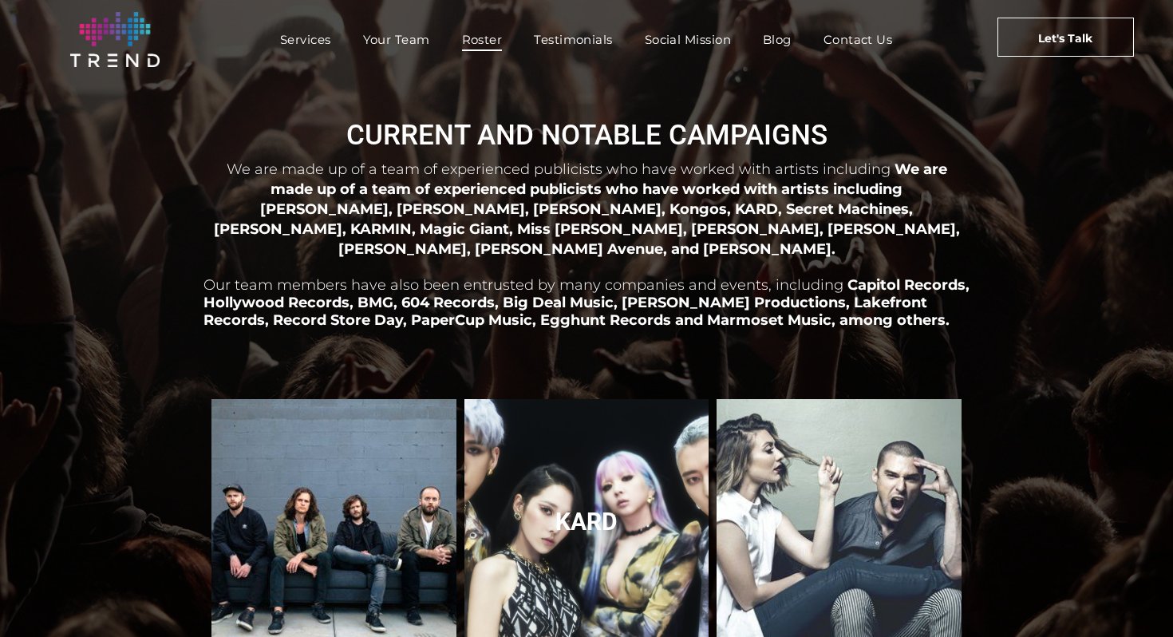
click at [536, 500] on link "KARD" at bounding box center [585, 521] width 259 height 259
click at [583, 505] on link "KARD" at bounding box center [585, 521] width 259 height 259
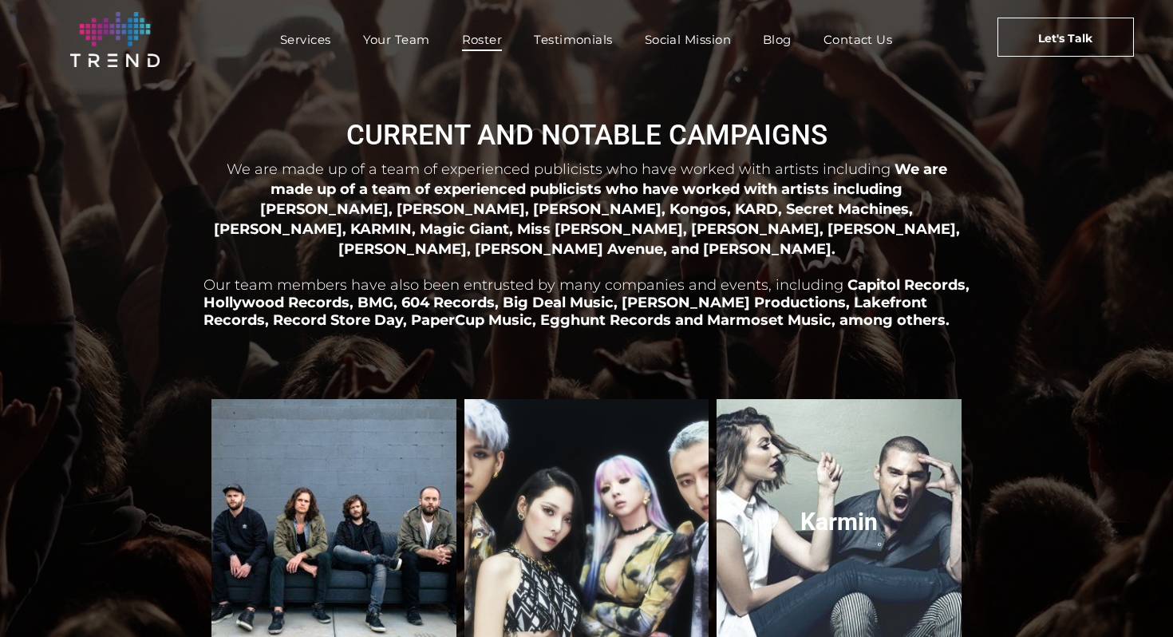
click at [777, 502] on link "Karmin" at bounding box center [838, 521] width 259 height 259
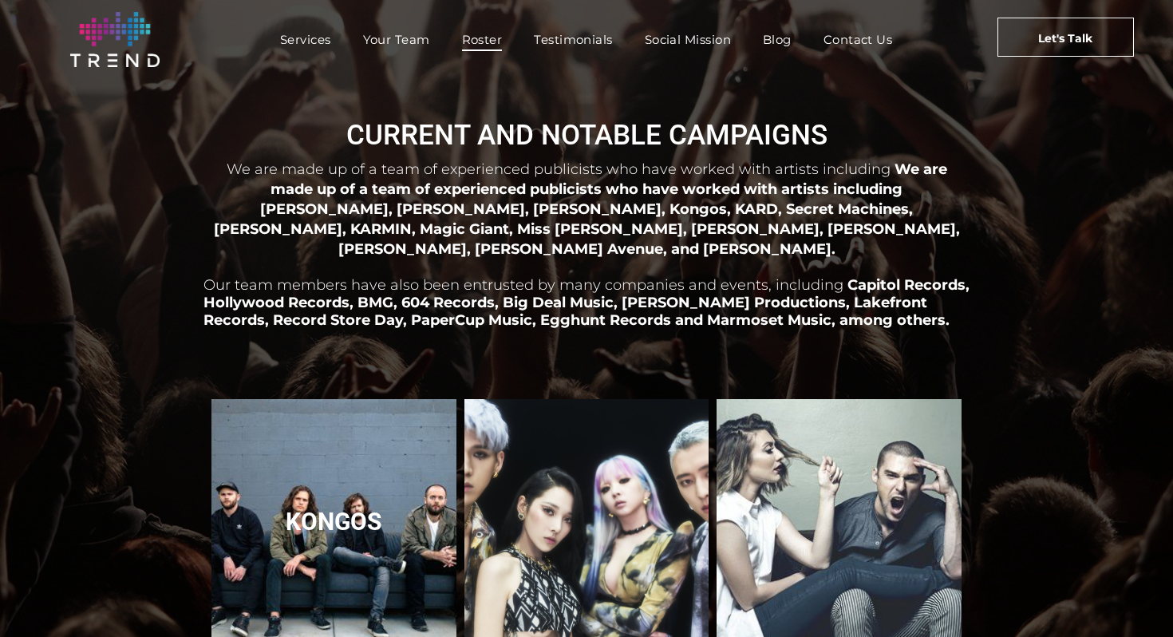
click at [308, 466] on link "Kongos" at bounding box center [333, 521] width 259 height 259
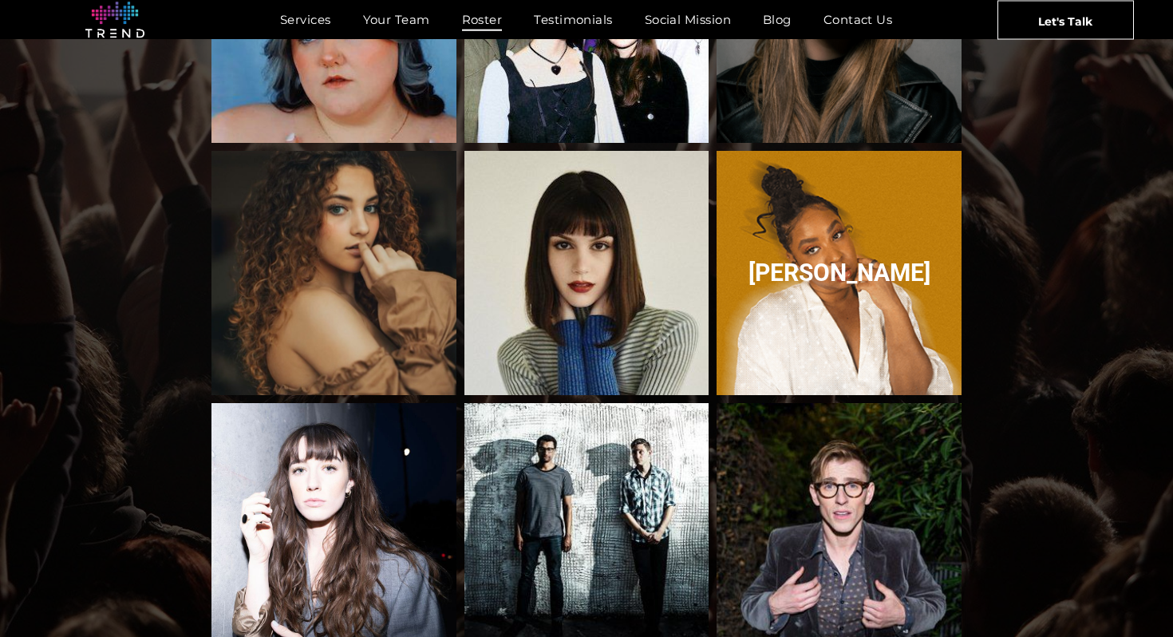
scroll to position [1017, 0]
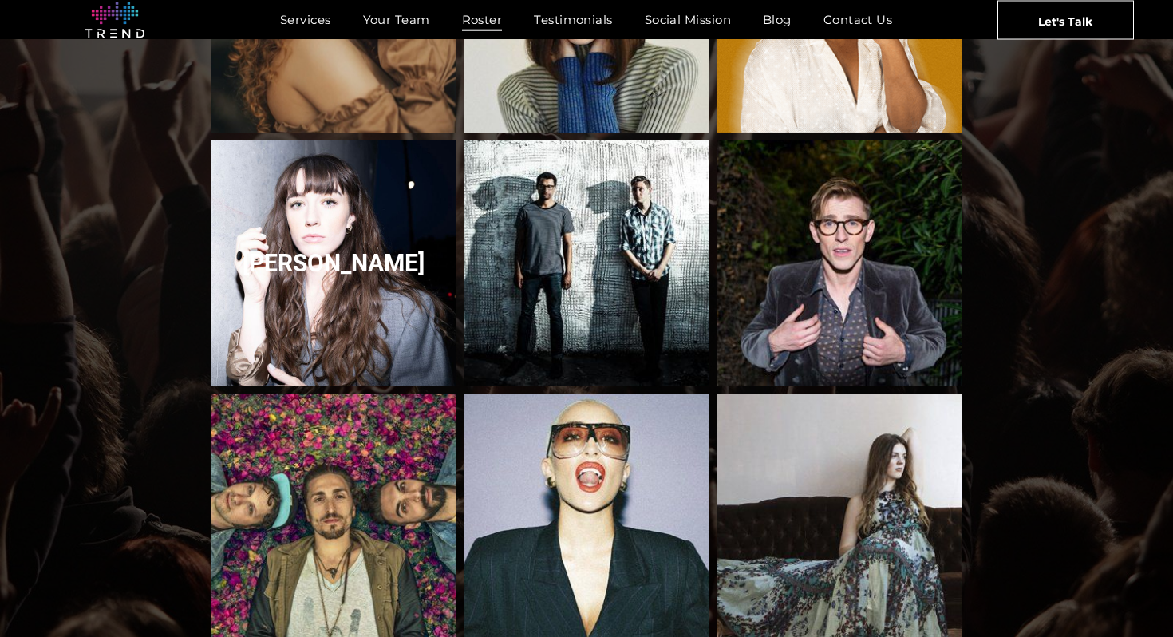
click at [273, 236] on link "Olivia Reid" at bounding box center [333, 262] width 259 height 259
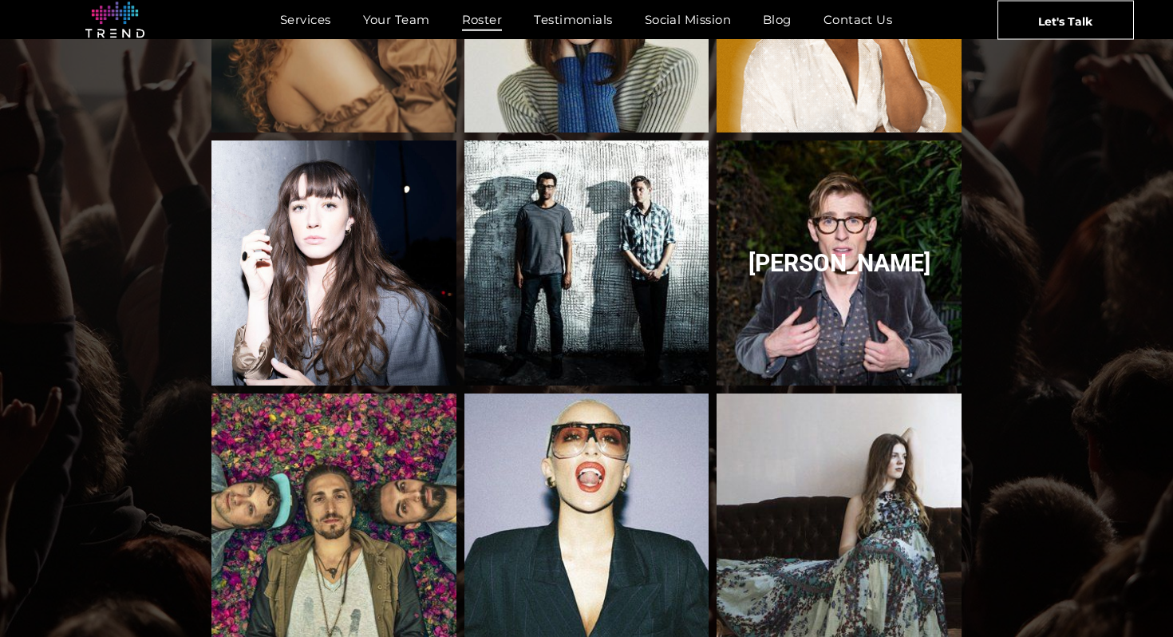
click at [822, 249] on link "Payson-Lewis" at bounding box center [838, 262] width 259 height 259
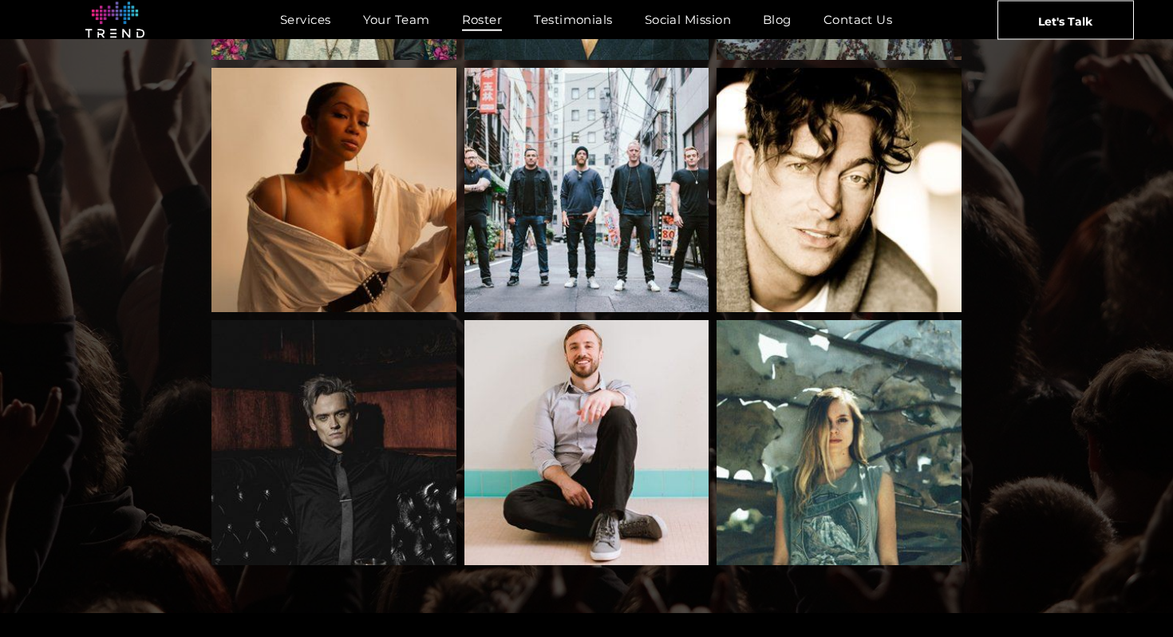
scroll to position [1724, 0]
